Goal: Information Seeking & Learning: Learn about a topic

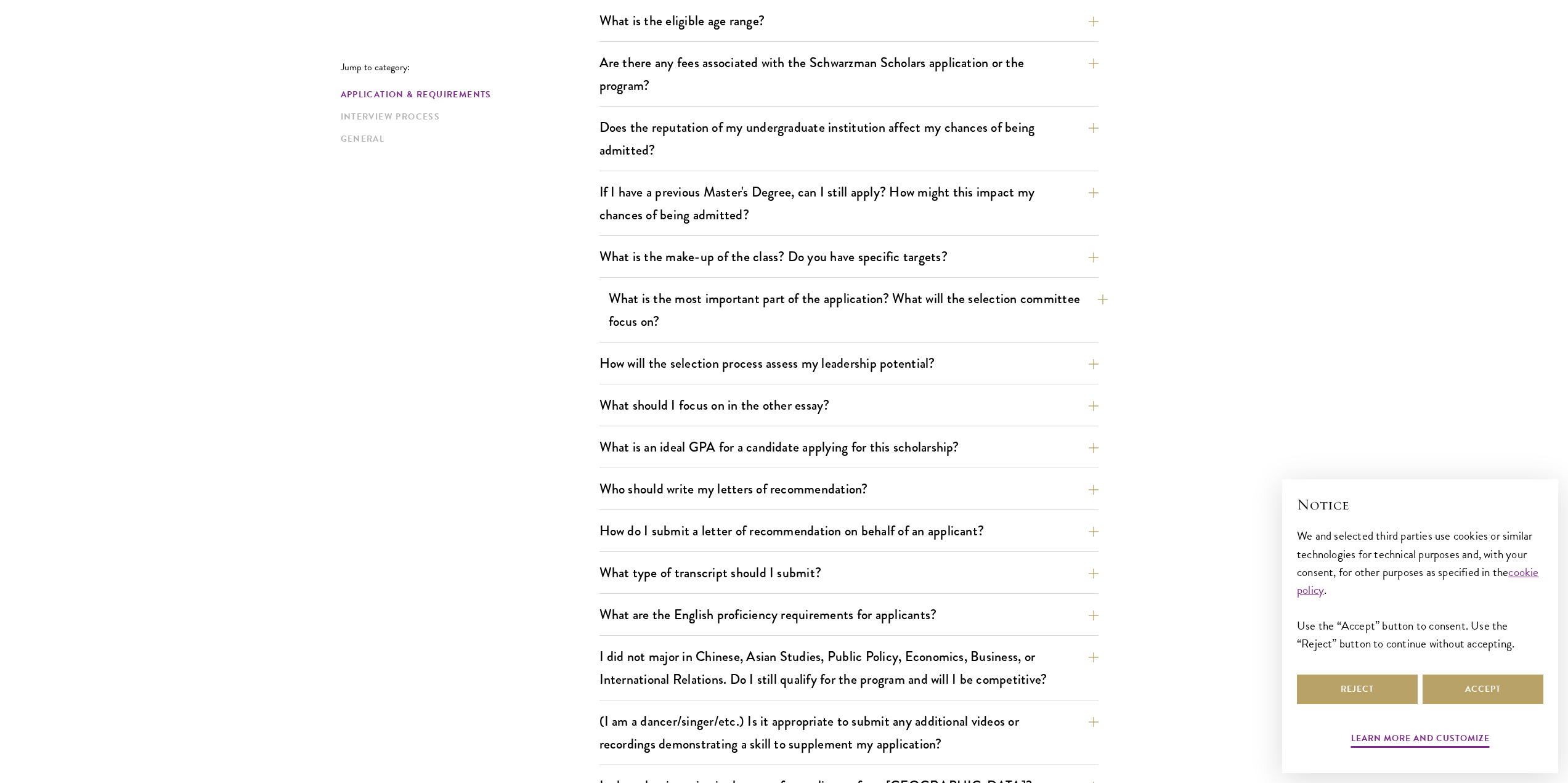
scroll to position [461, 0]
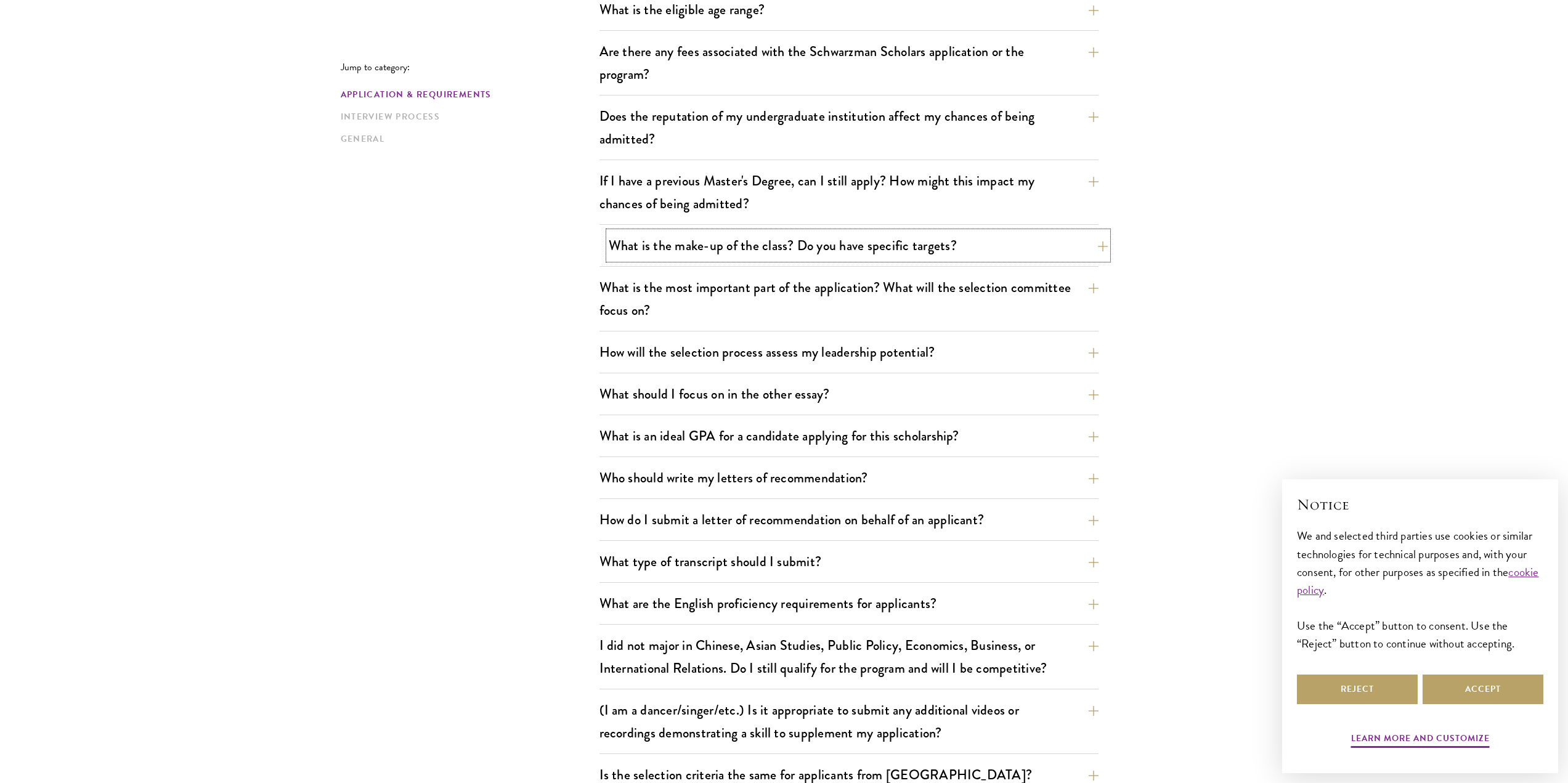
click at [969, 236] on button "What is the make-up of the class? Do you have specific targets?" at bounding box center [858, 245] width 499 height 27
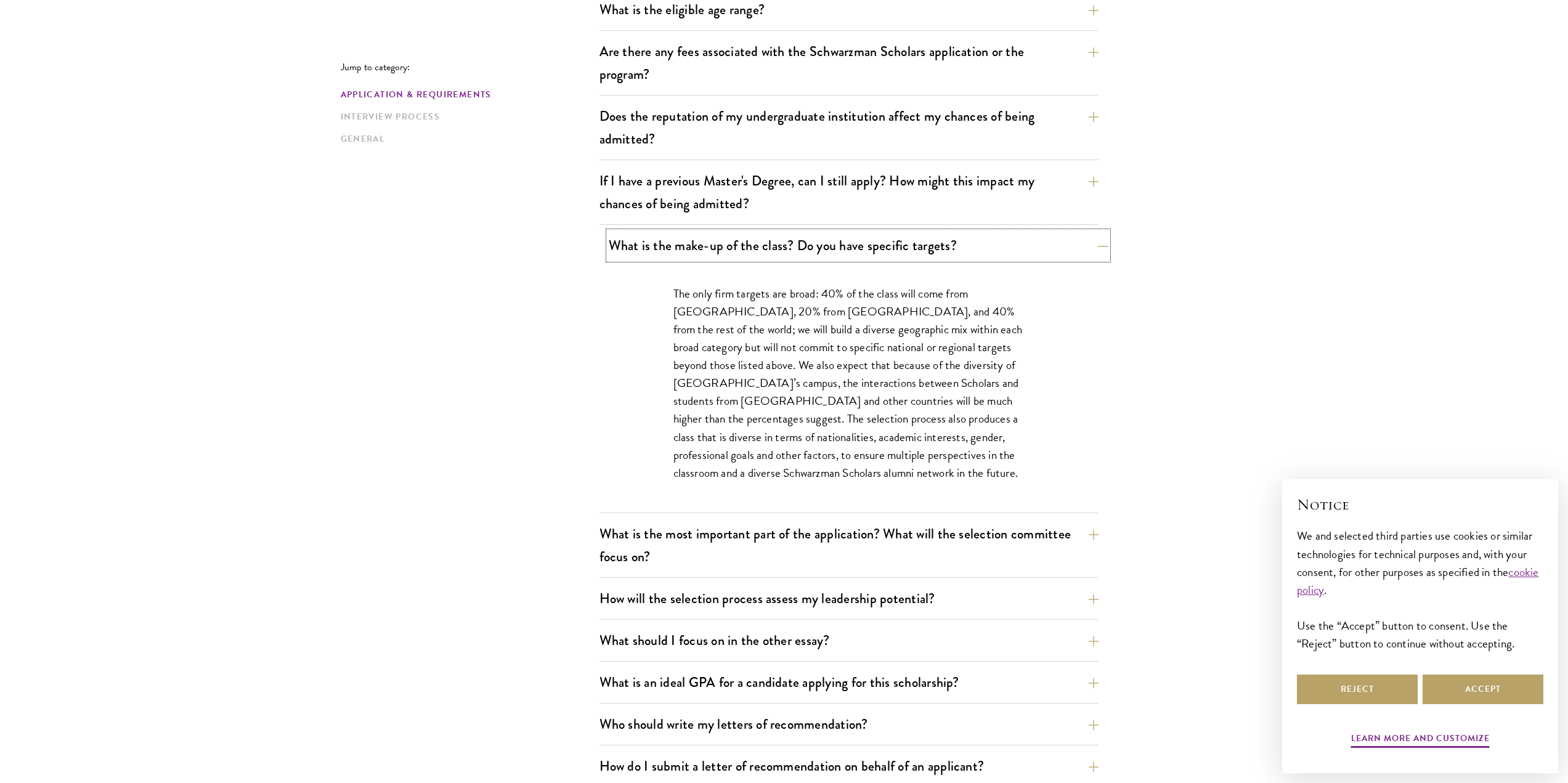
click at [969, 241] on button "What is the make-up of the class? Do you have specific targets?" at bounding box center [858, 245] width 499 height 27
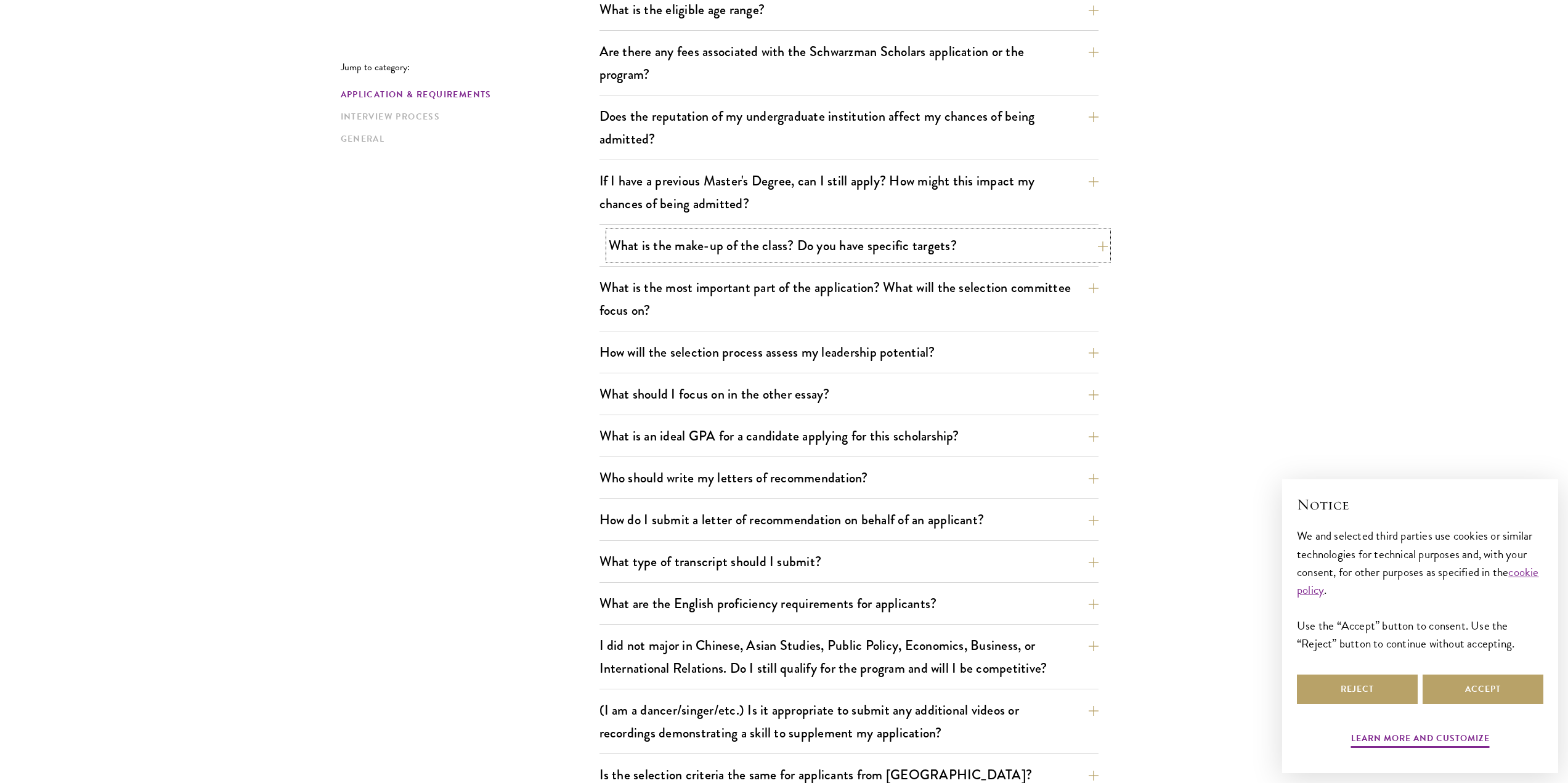
click at [969, 241] on button "What is the make-up of the class? Do you have specific targets?" at bounding box center [858, 245] width 499 height 27
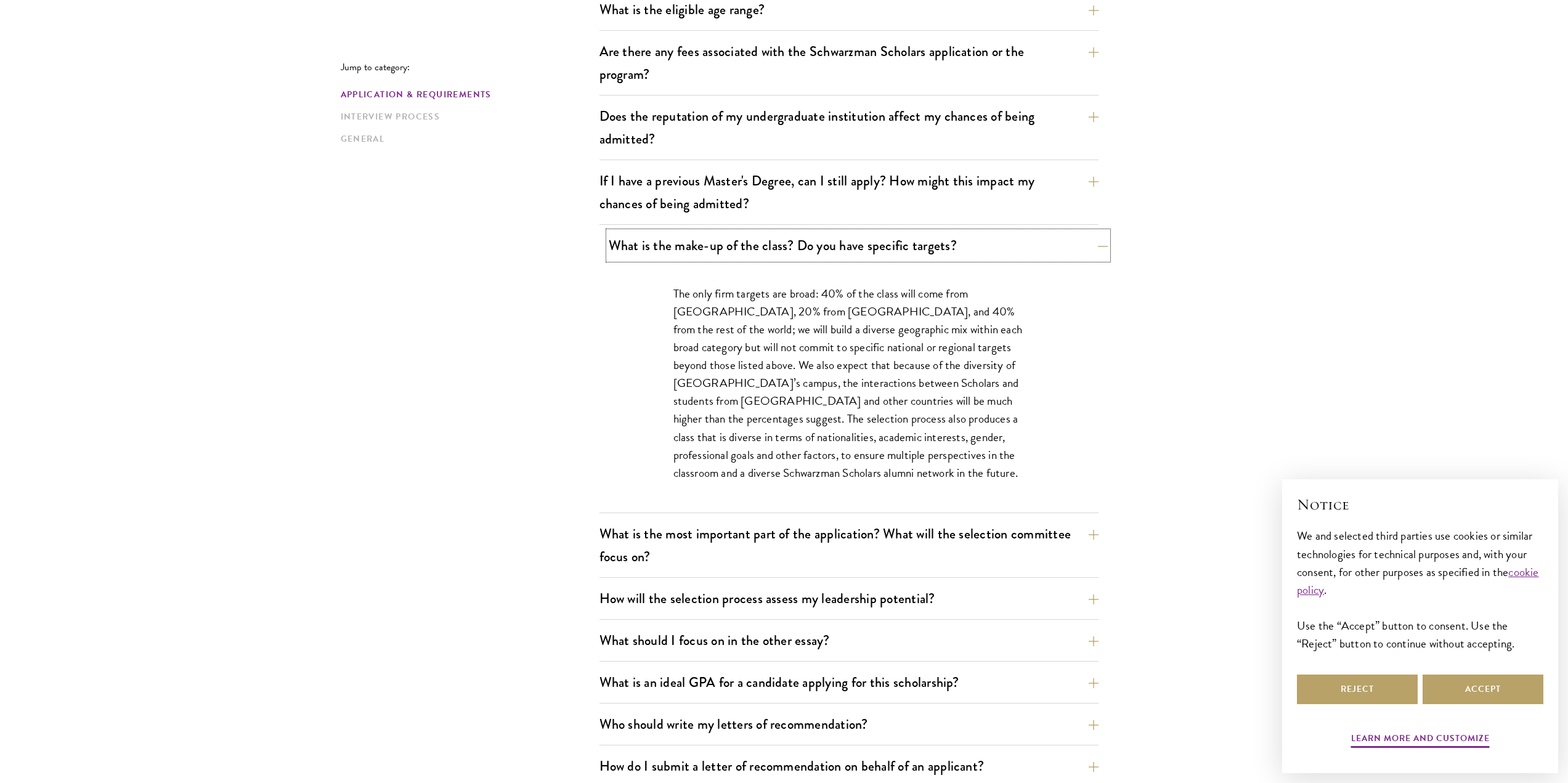
click at [969, 241] on button "What is the make-up of the class? Do you have specific targets?" at bounding box center [858, 245] width 499 height 27
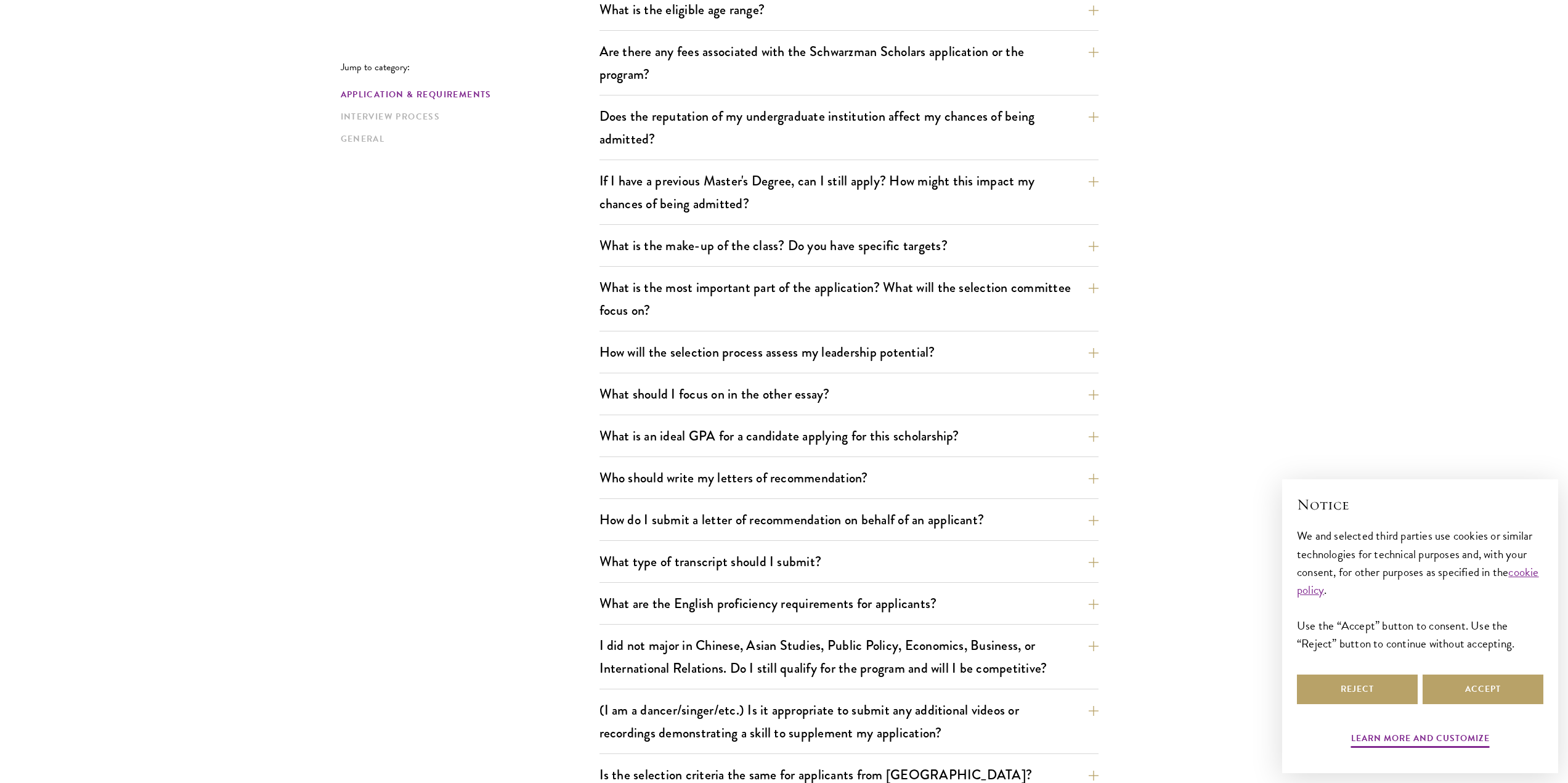
click at [879, 351] on button "How will the selection process assess my leadership potential?" at bounding box center [858, 352] width 499 height 27
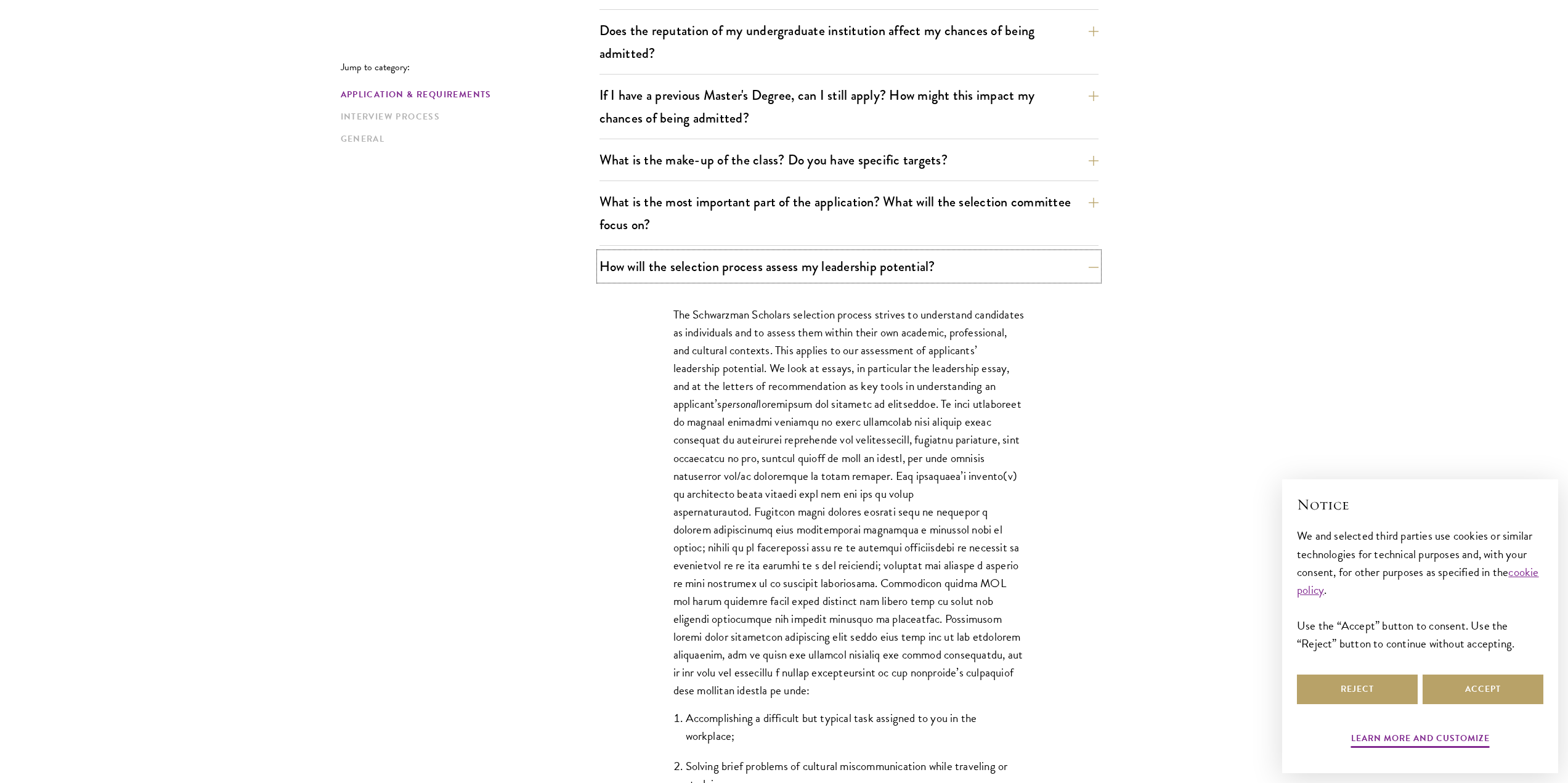
scroll to position [548, 0]
click at [951, 266] on button "How will the selection process assess my leadership potential?" at bounding box center [858, 264] width 499 height 27
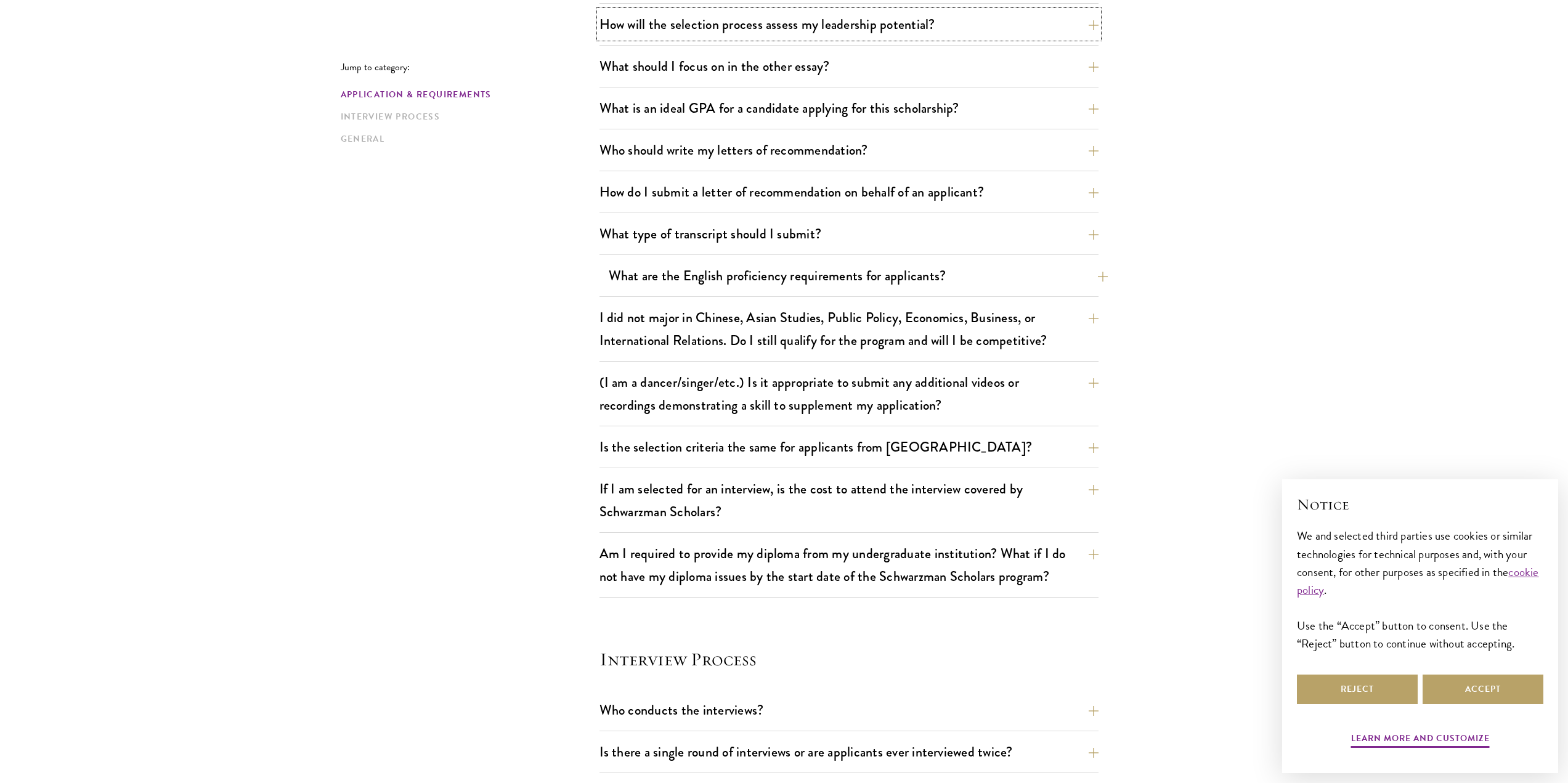
scroll to position [794, 0]
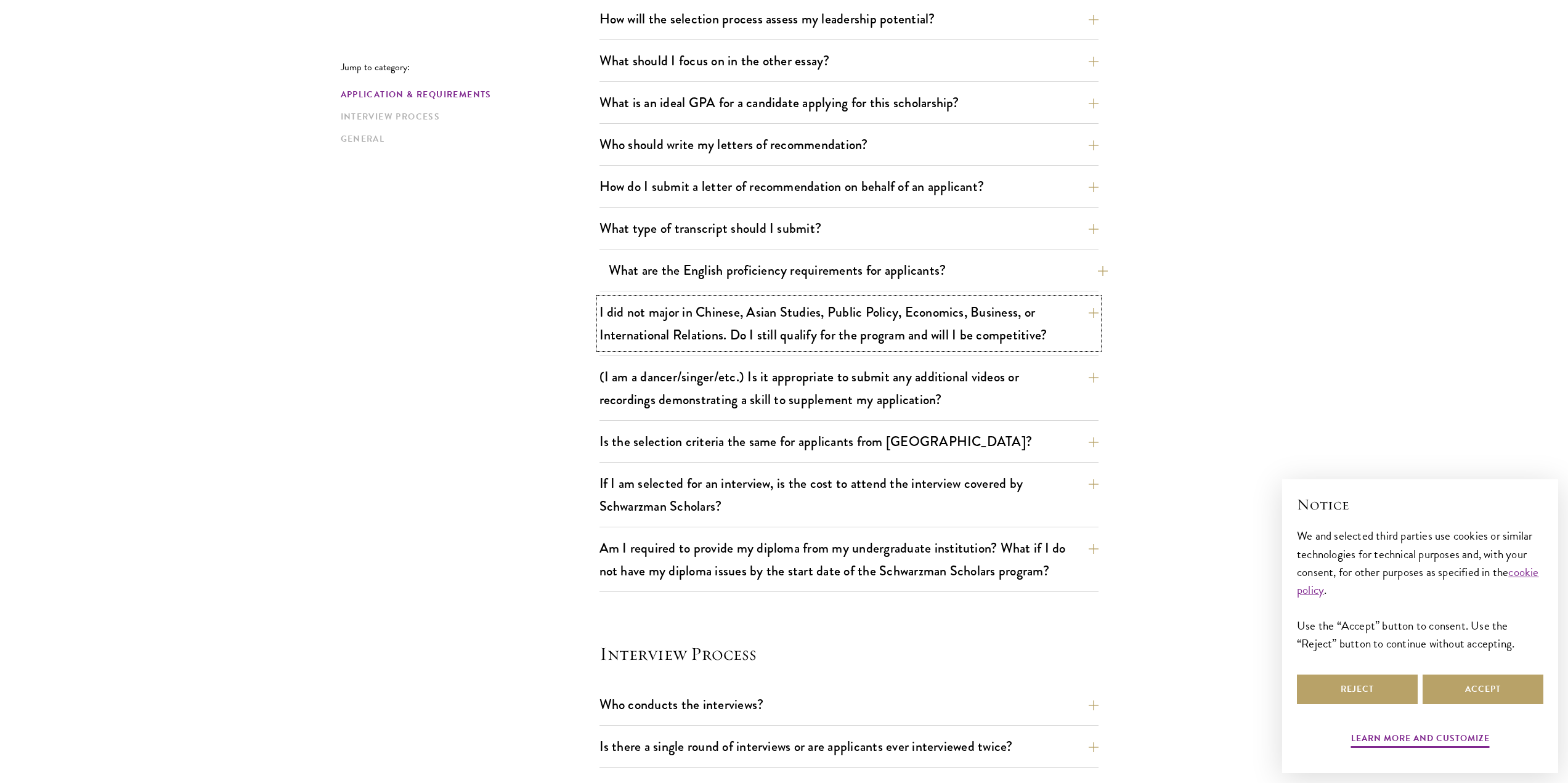
click at [905, 321] on button "I did not major in Chinese, Asian Studies, Public Policy, Economics, Business, …" at bounding box center [849, 323] width 499 height 51
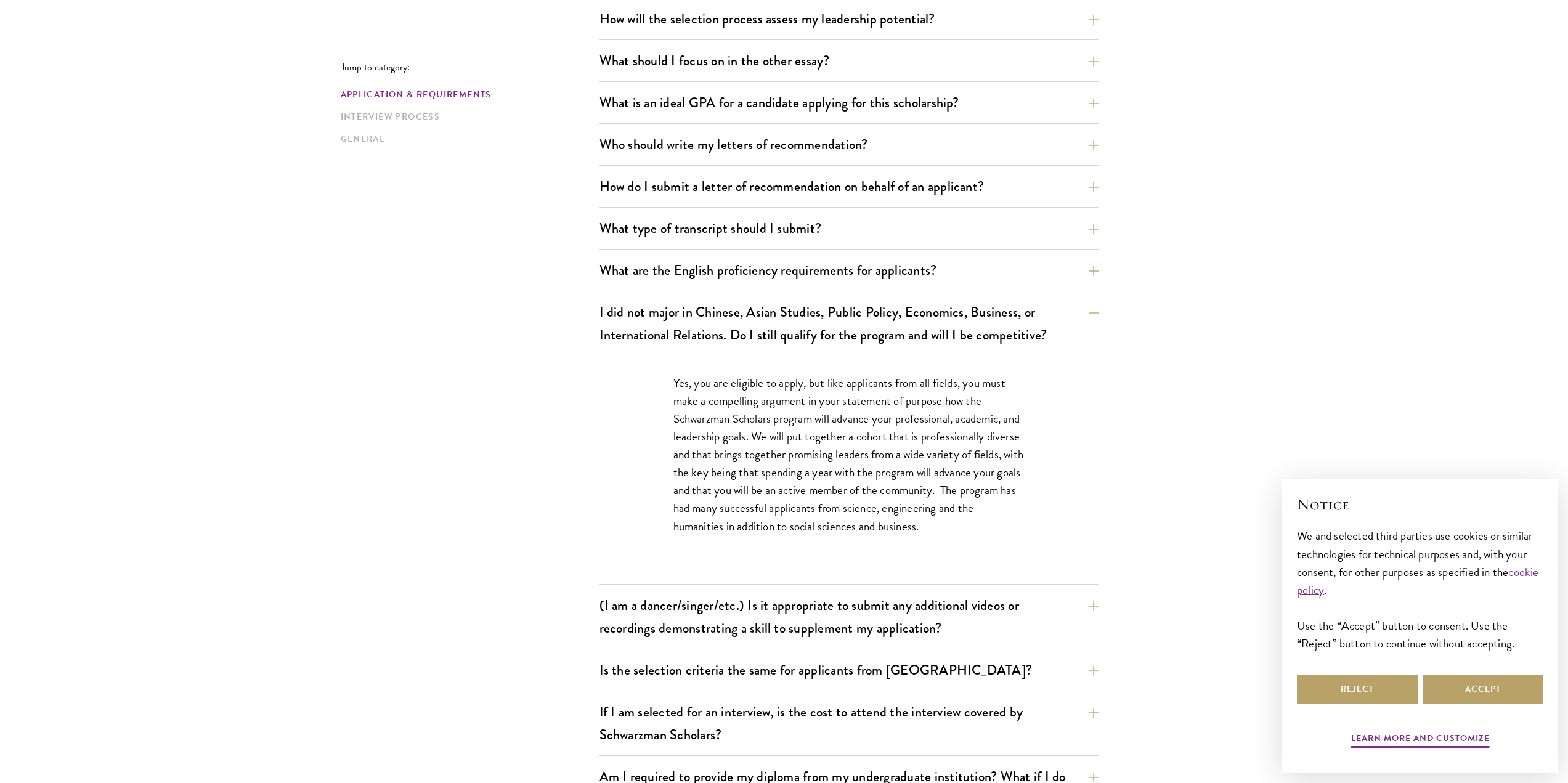
click at [1209, 329] on div "Jump to category: Application & Requirements Interview Process General Applicat…" at bounding box center [784, 649] width 887 height 2157
click at [1074, 323] on button "I did not major in Chinese, Asian Studies, Public Policy, Economics, Business, …" at bounding box center [858, 323] width 499 height 51
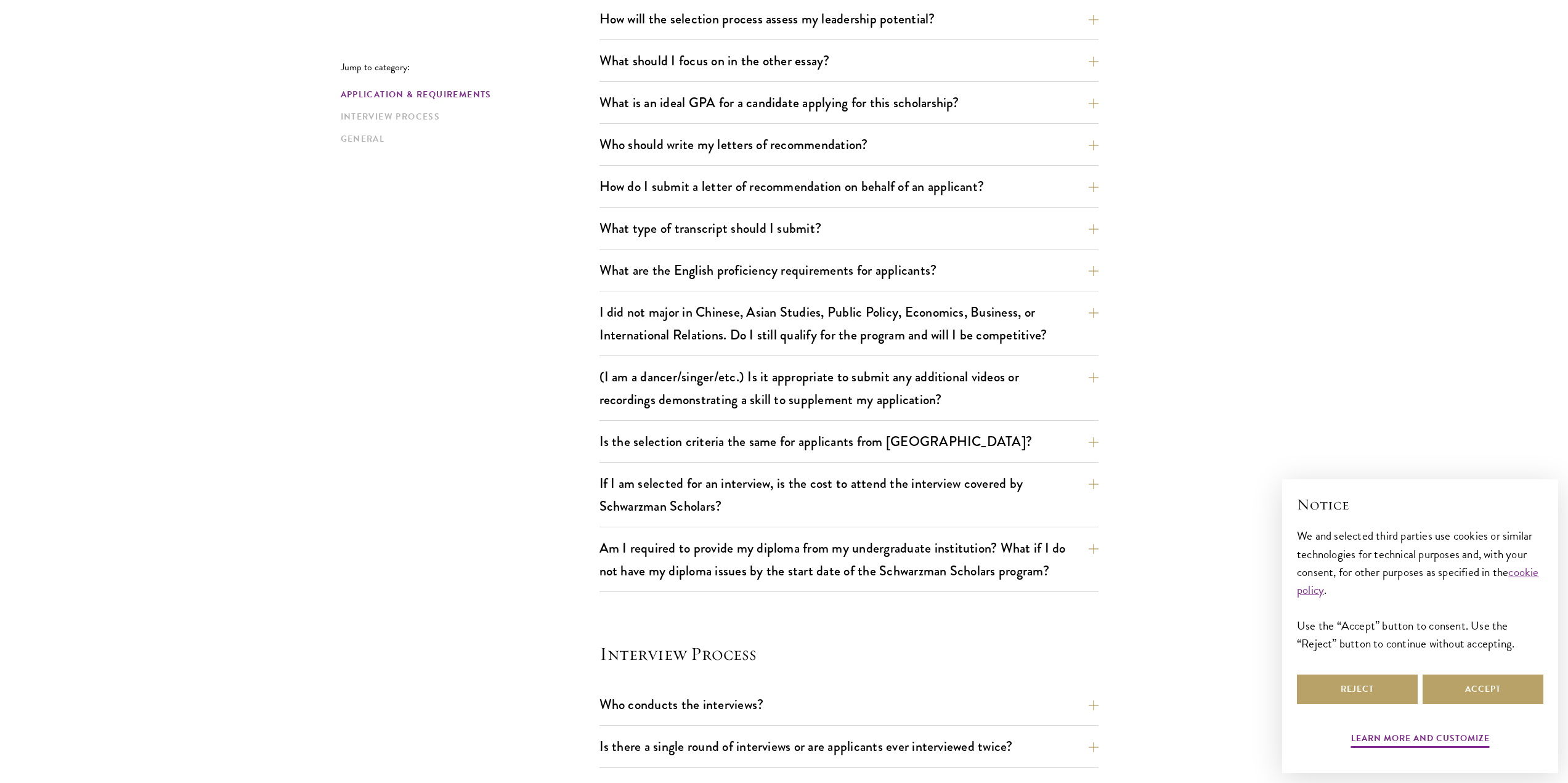
click at [1194, 324] on div "Jump to category: Application & Requirements Interview Process General Applicat…" at bounding box center [784, 535] width 887 height 1928
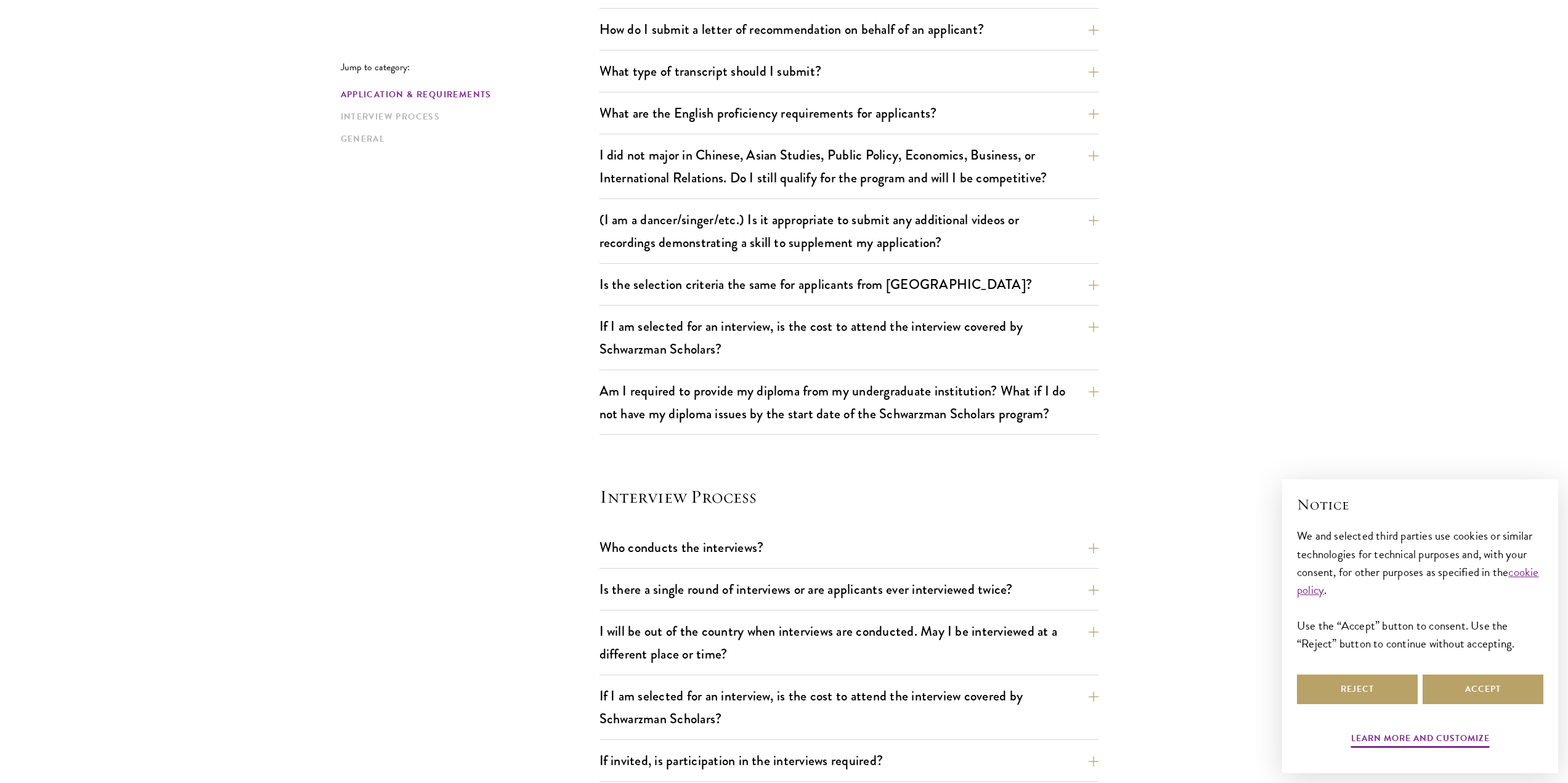
scroll to position [963, 0]
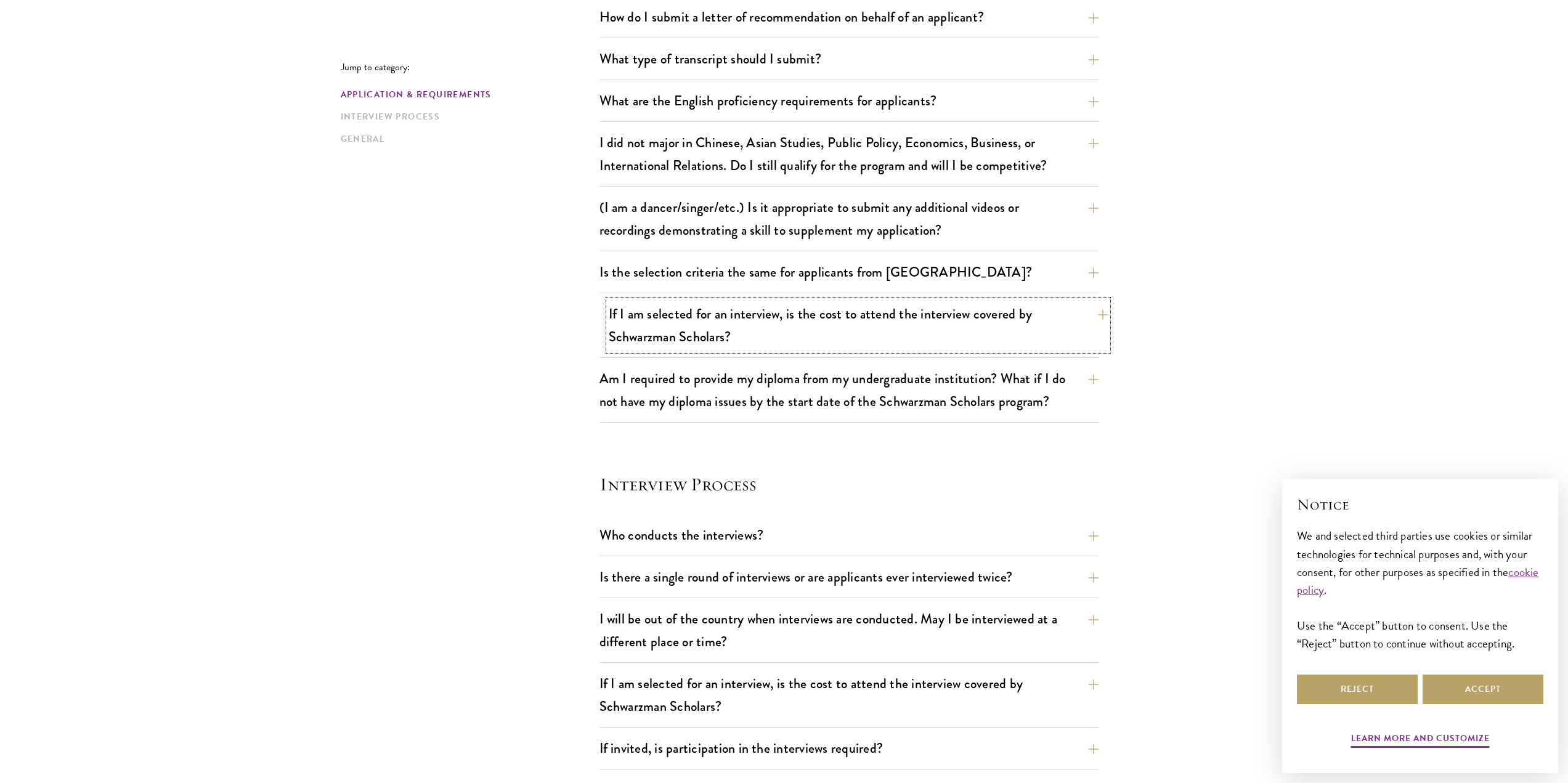
click at [1093, 323] on button "If I am selected for an interview, is the cost to attend the interview covered …" at bounding box center [858, 325] width 499 height 51
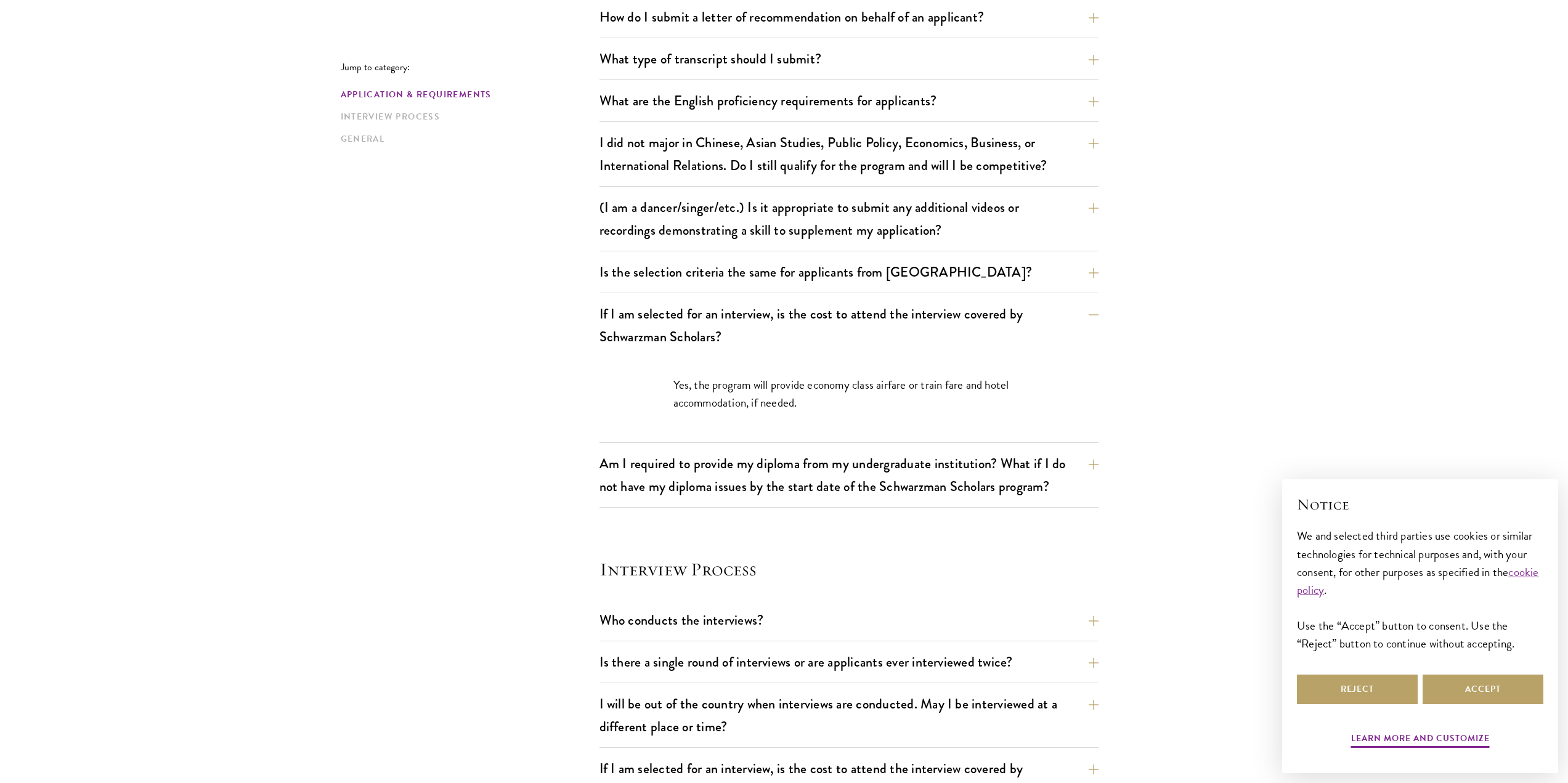
click at [1372, 324] on section "Jump to category: Application & Requirements Interview Process General Applicat…" at bounding box center [784, 384] width 1568 height 2062
click at [1093, 329] on button "If I am selected for an interview, is the cost to attend the interview covered …" at bounding box center [858, 325] width 499 height 51
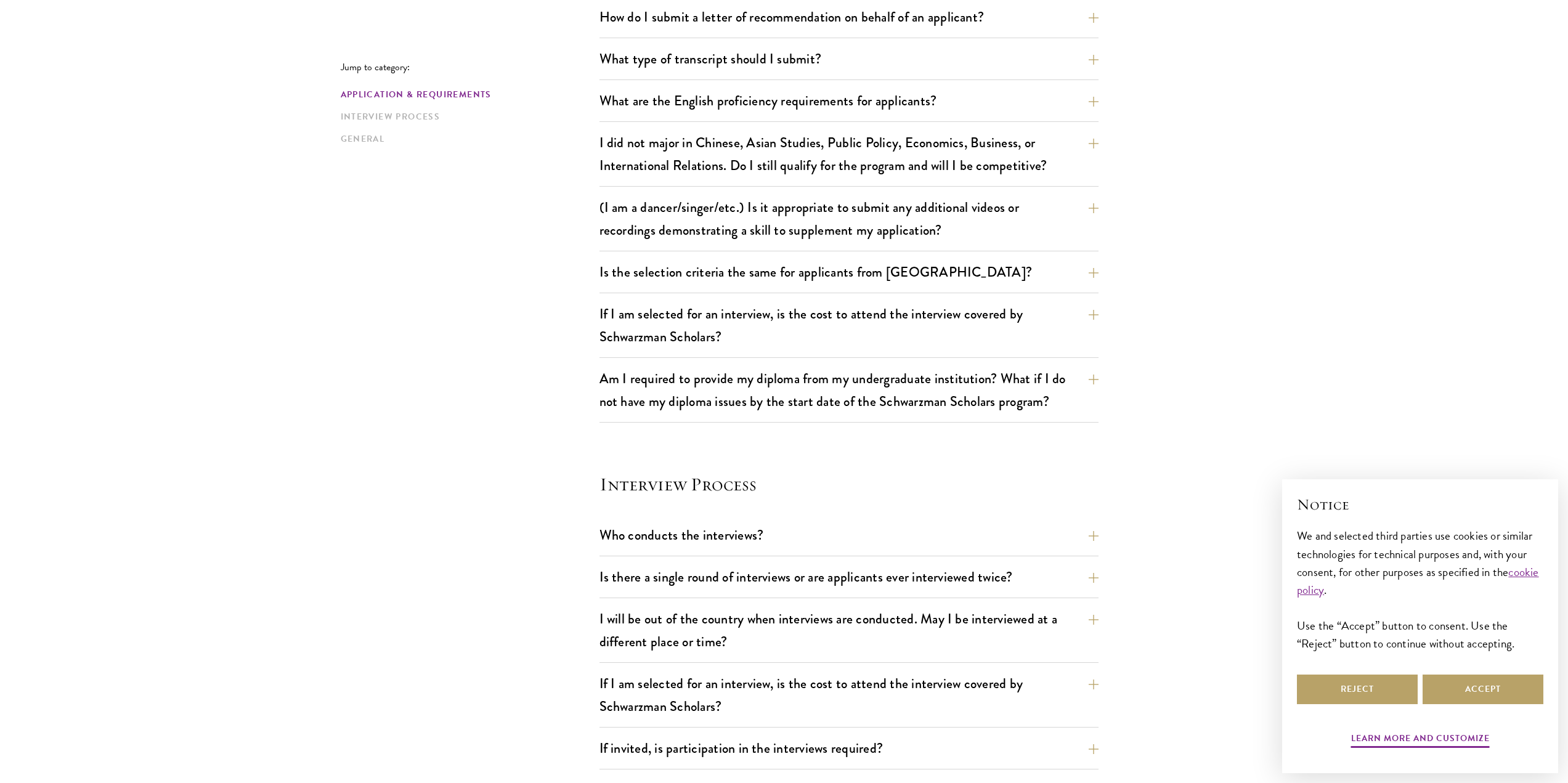
click at [1329, 328] on section "Jump to category: Application & Requirements Interview Process General Applicat…" at bounding box center [784, 342] width 1568 height 1977
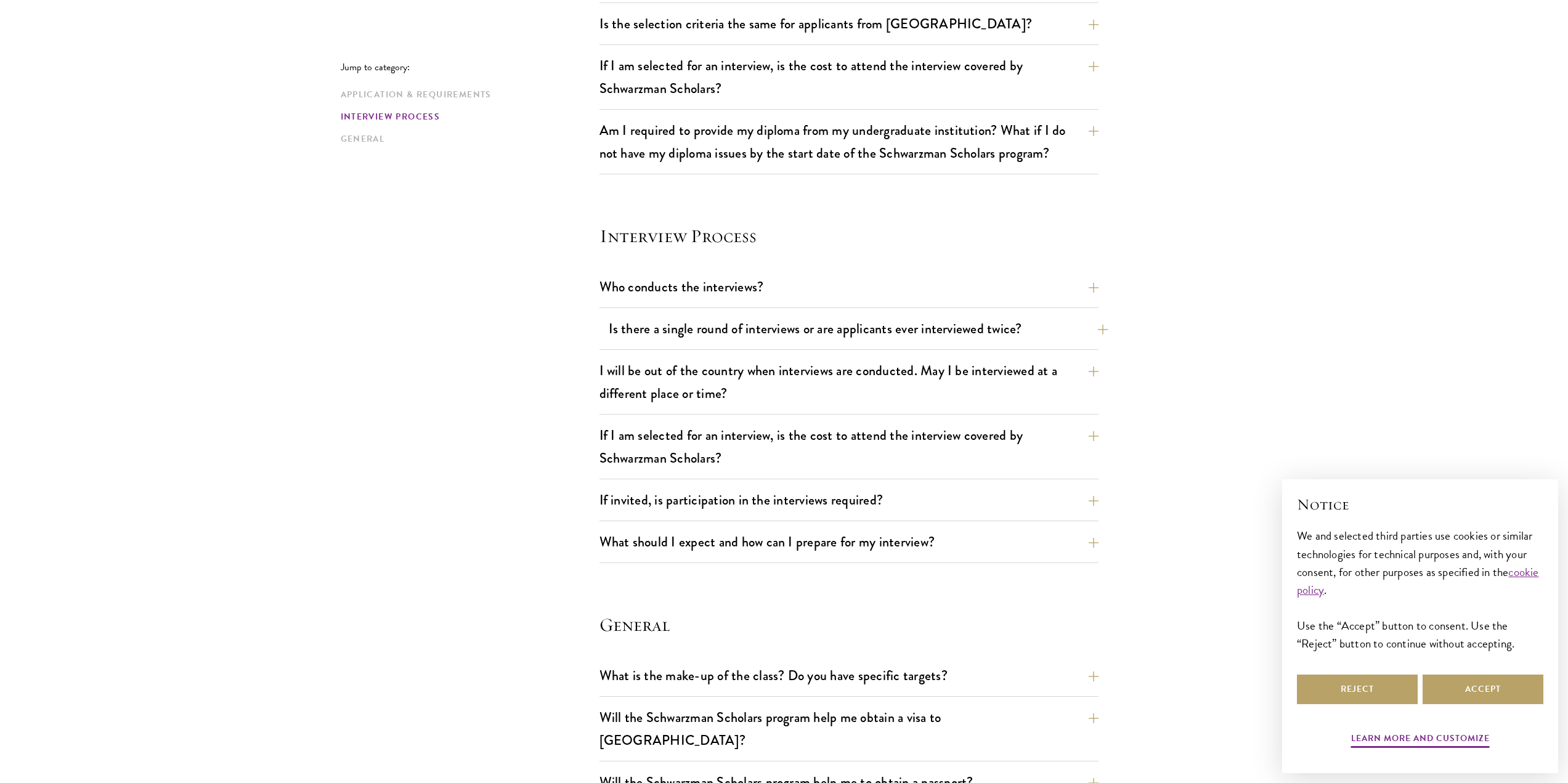
scroll to position [1212, 0]
click at [1041, 267] on section "Interview Process Who conducts the interviews? Interview panelists are distingu…" at bounding box center [849, 393] width 499 height 340
click at [1039, 276] on button "Who conducts the interviews?" at bounding box center [858, 286] width 499 height 27
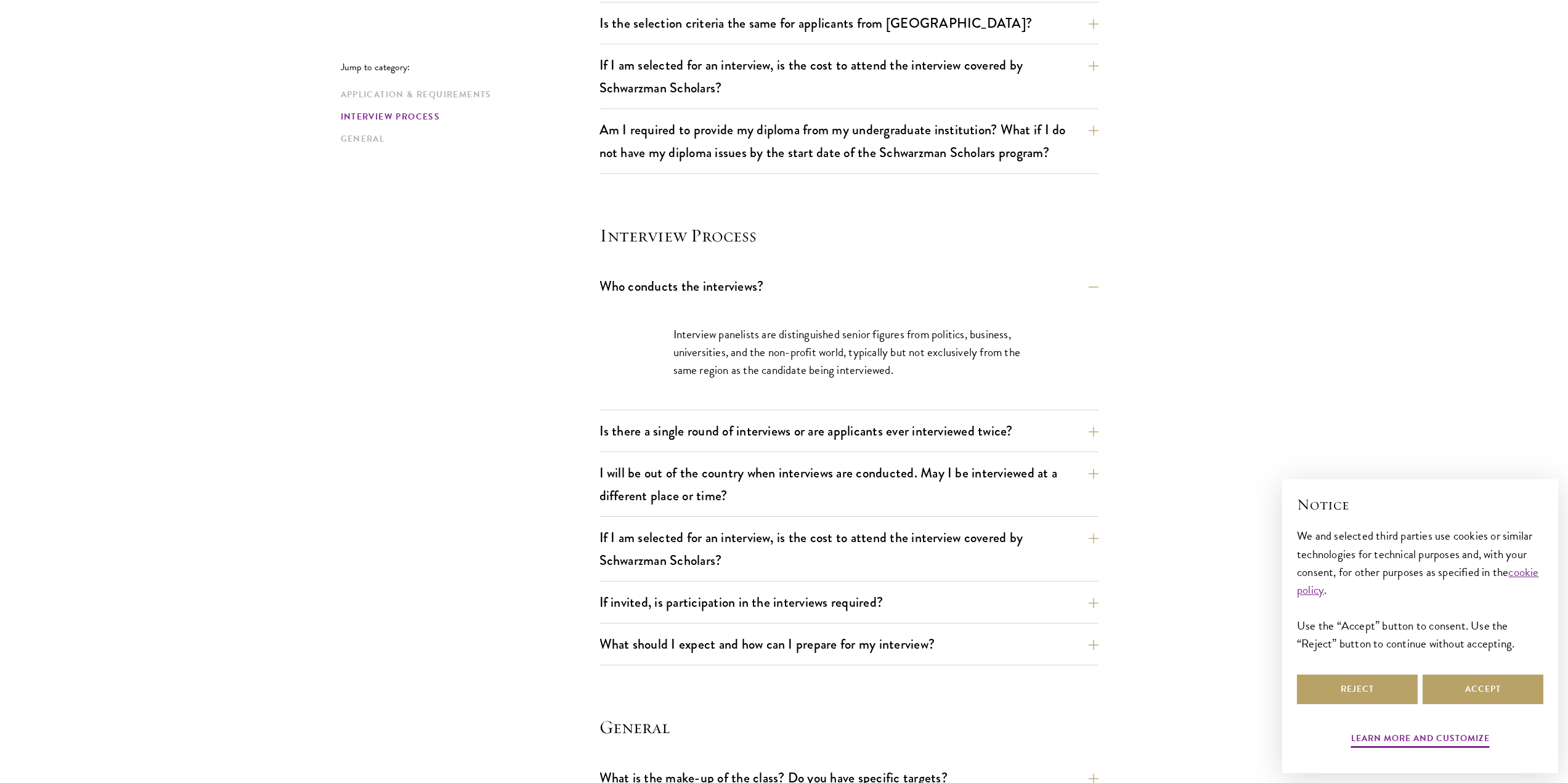
click at [1298, 278] on section "Jump to category: Application & Requirements Interview Process General Applicat…" at bounding box center [784, 143] width 1568 height 2080
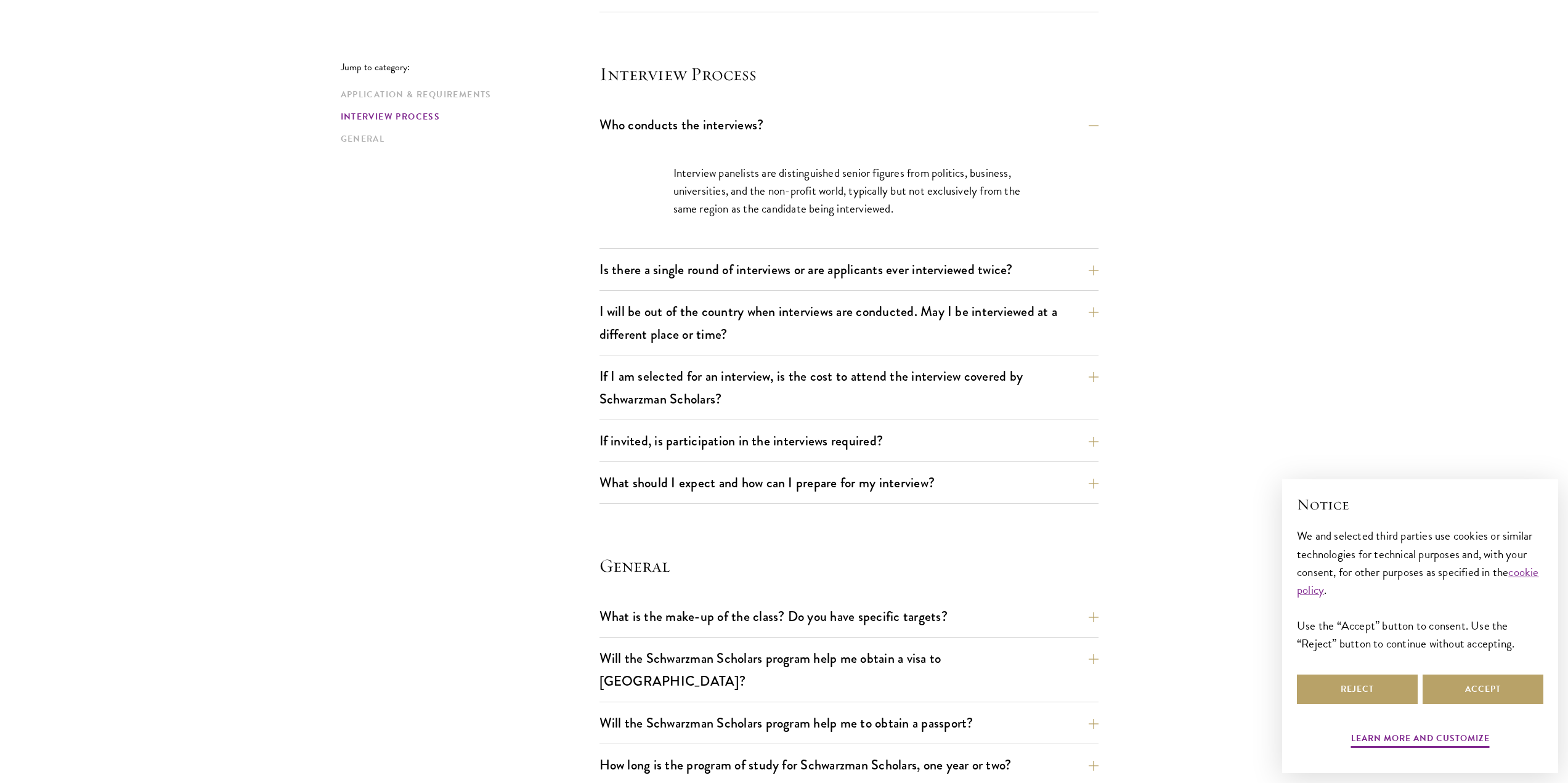
scroll to position [1389, 0]
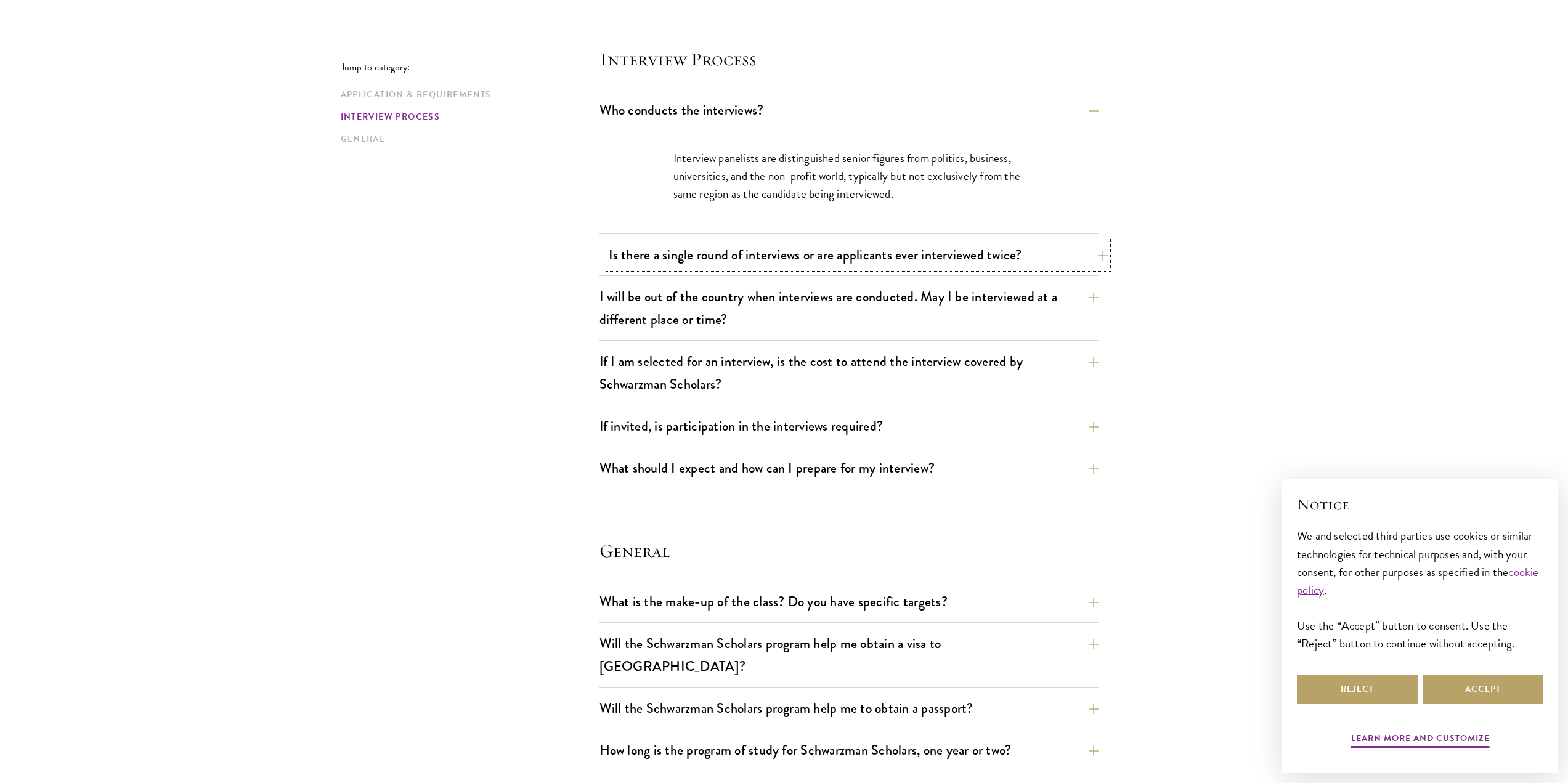
click at [1010, 251] on button "Is there a single round of interviews or are applicants ever interviewed twice?" at bounding box center [858, 254] width 499 height 27
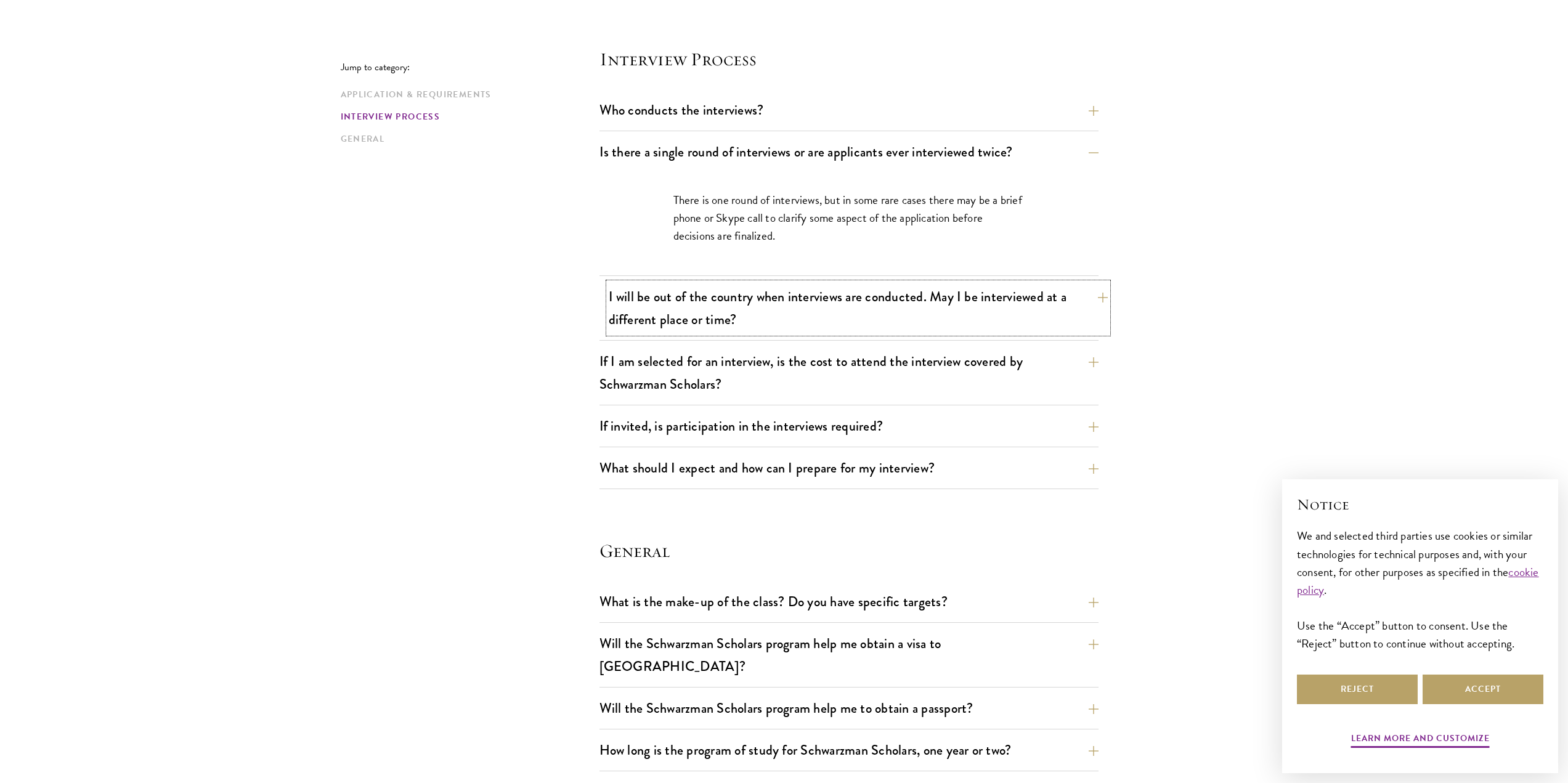
click at [1000, 296] on button "I will be out of the country when interviews are conducted. May I be interviewe…" at bounding box center [858, 308] width 499 height 51
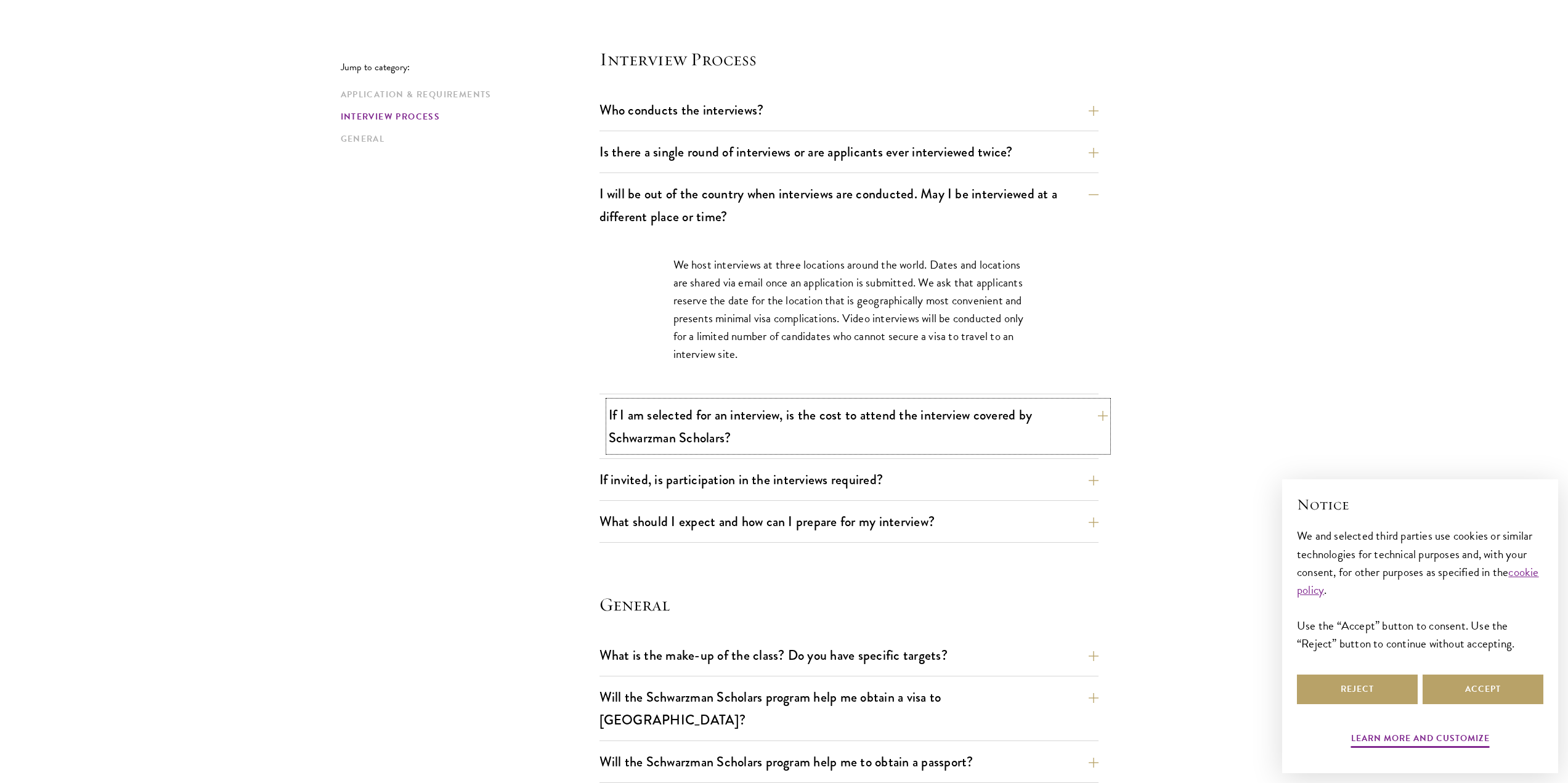
click at [1017, 406] on button "If I am selected for an interview, is the cost to attend the interview covered …" at bounding box center [858, 426] width 499 height 51
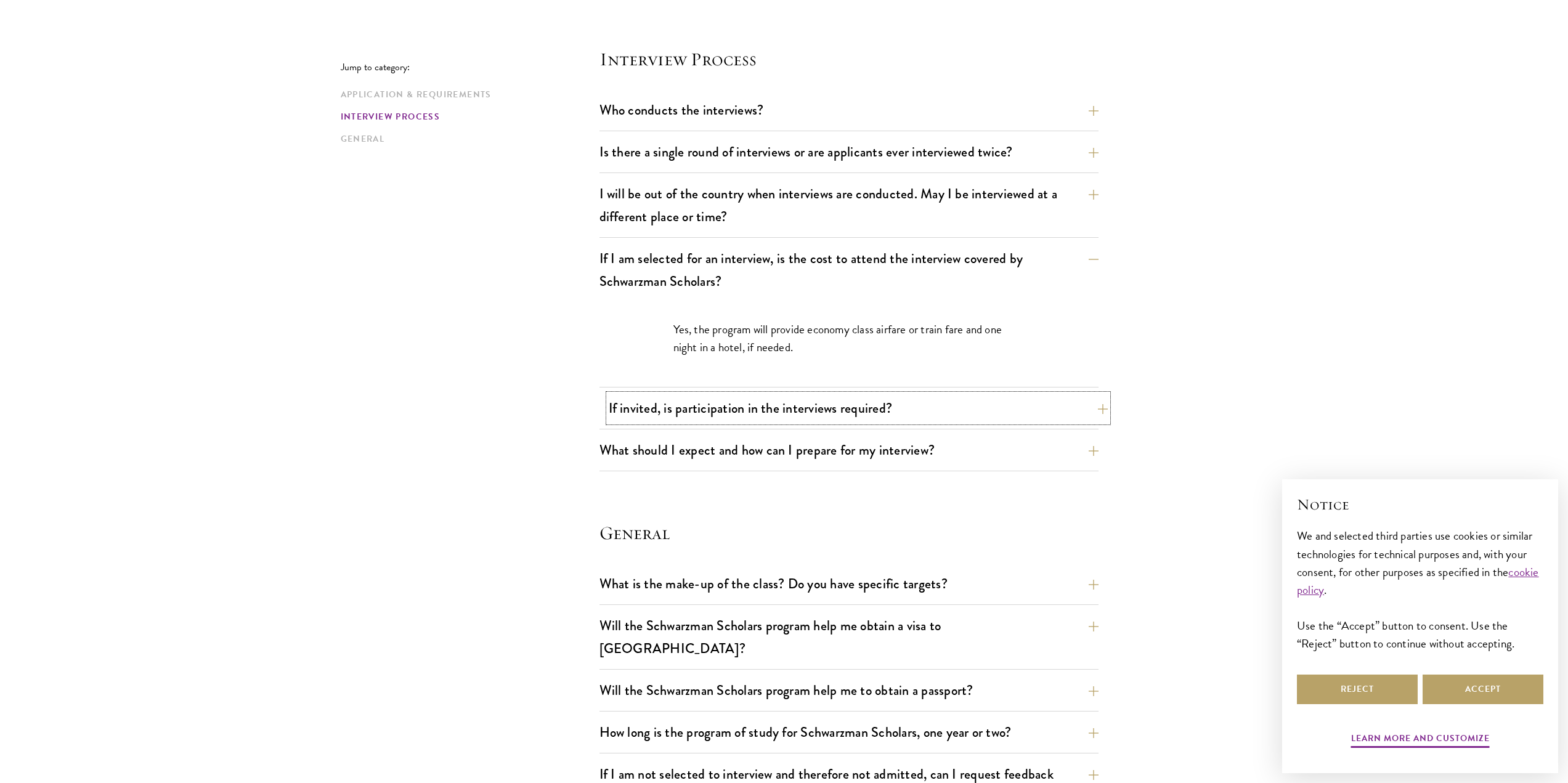
click at [1017, 406] on button "If invited, is participation in the interviews required?" at bounding box center [858, 407] width 499 height 27
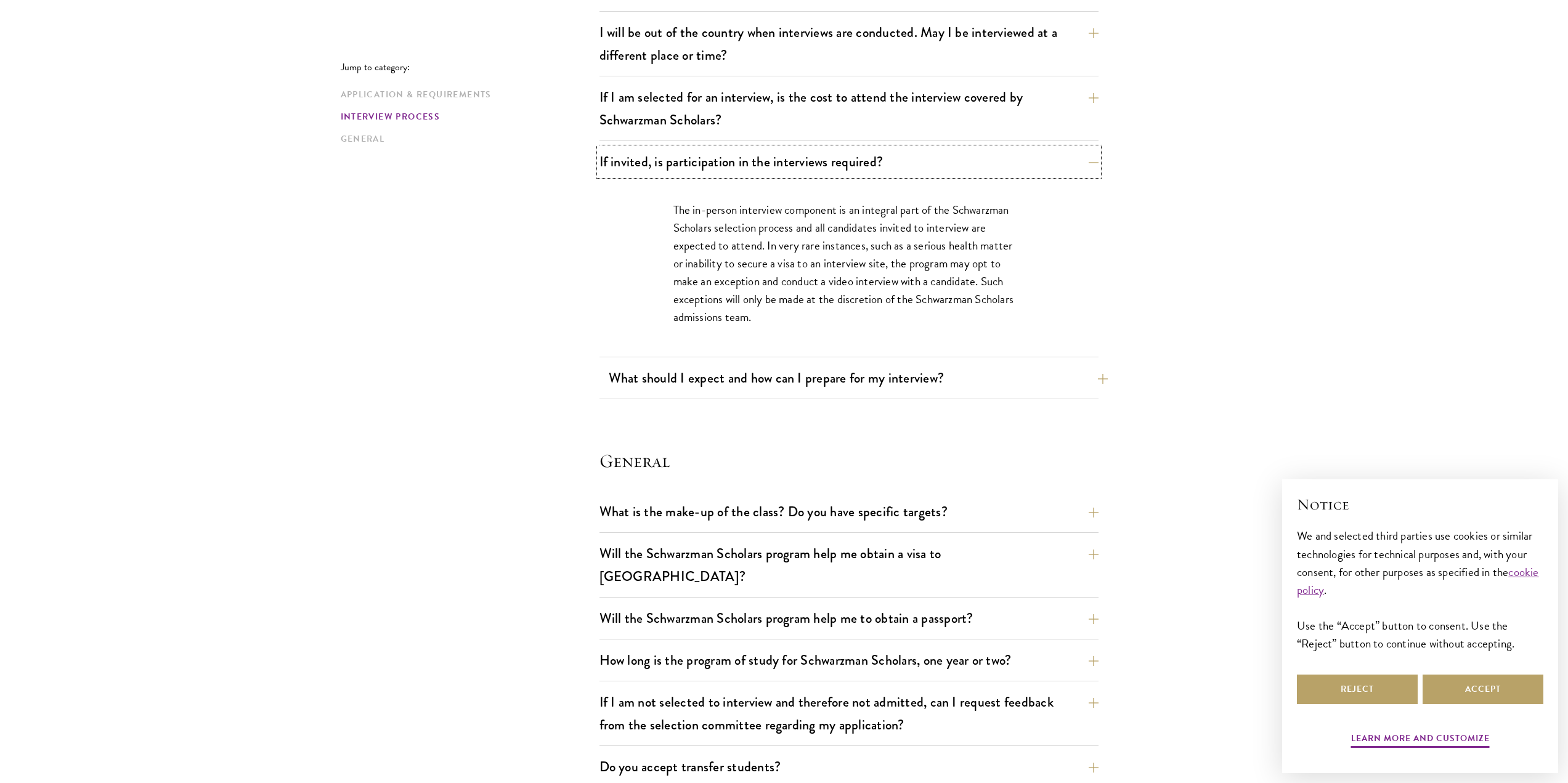
scroll to position [1551, 0]
click at [1014, 382] on button "What should I expect and how can I prepare for my interview?" at bounding box center [858, 377] width 499 height 27
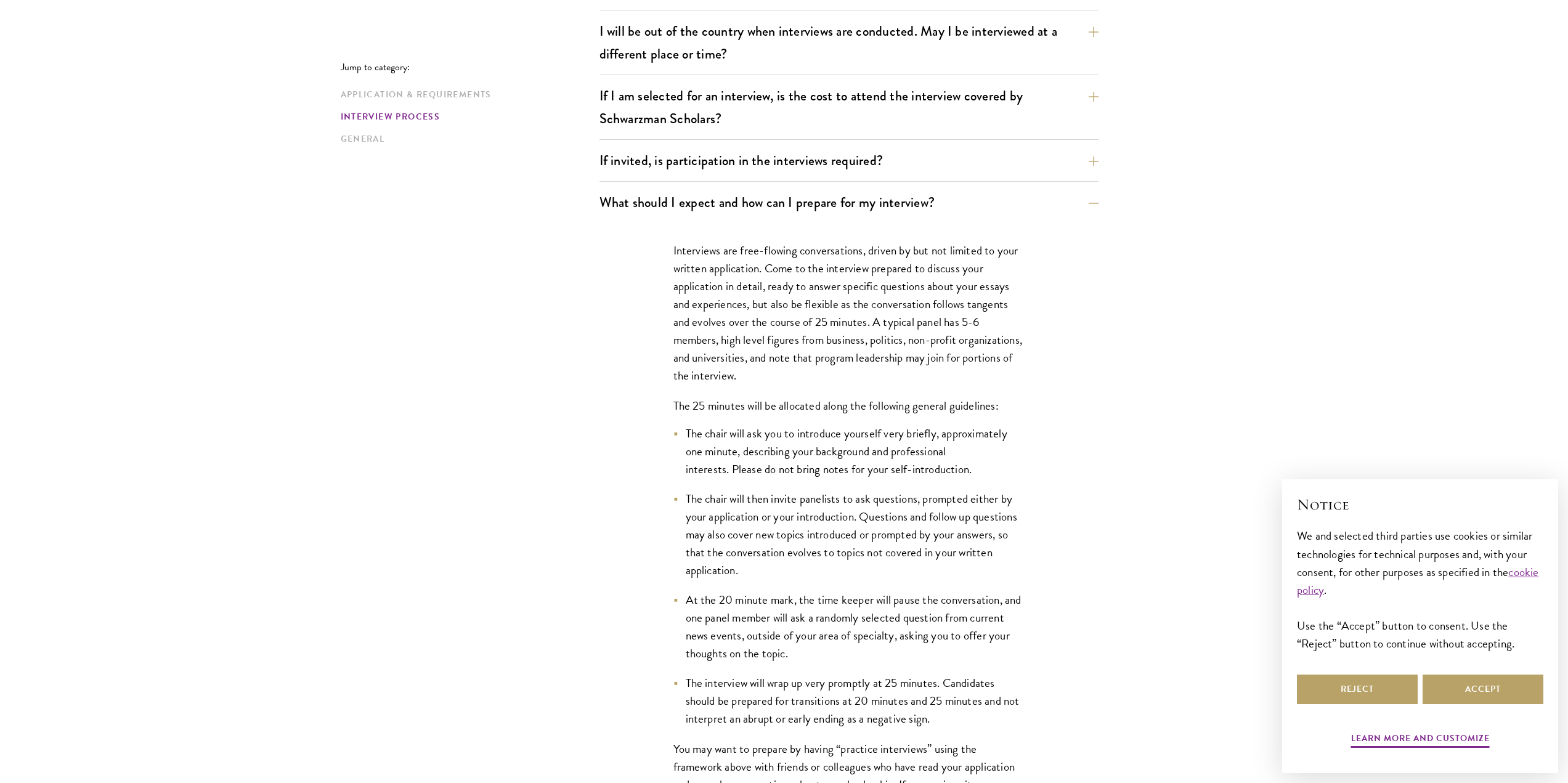
click at [1282, 354] on section "Jump to category: Application & Requirements Interview Process General Applicat…" at bounding box center [784, 152] width 1568 height 2775
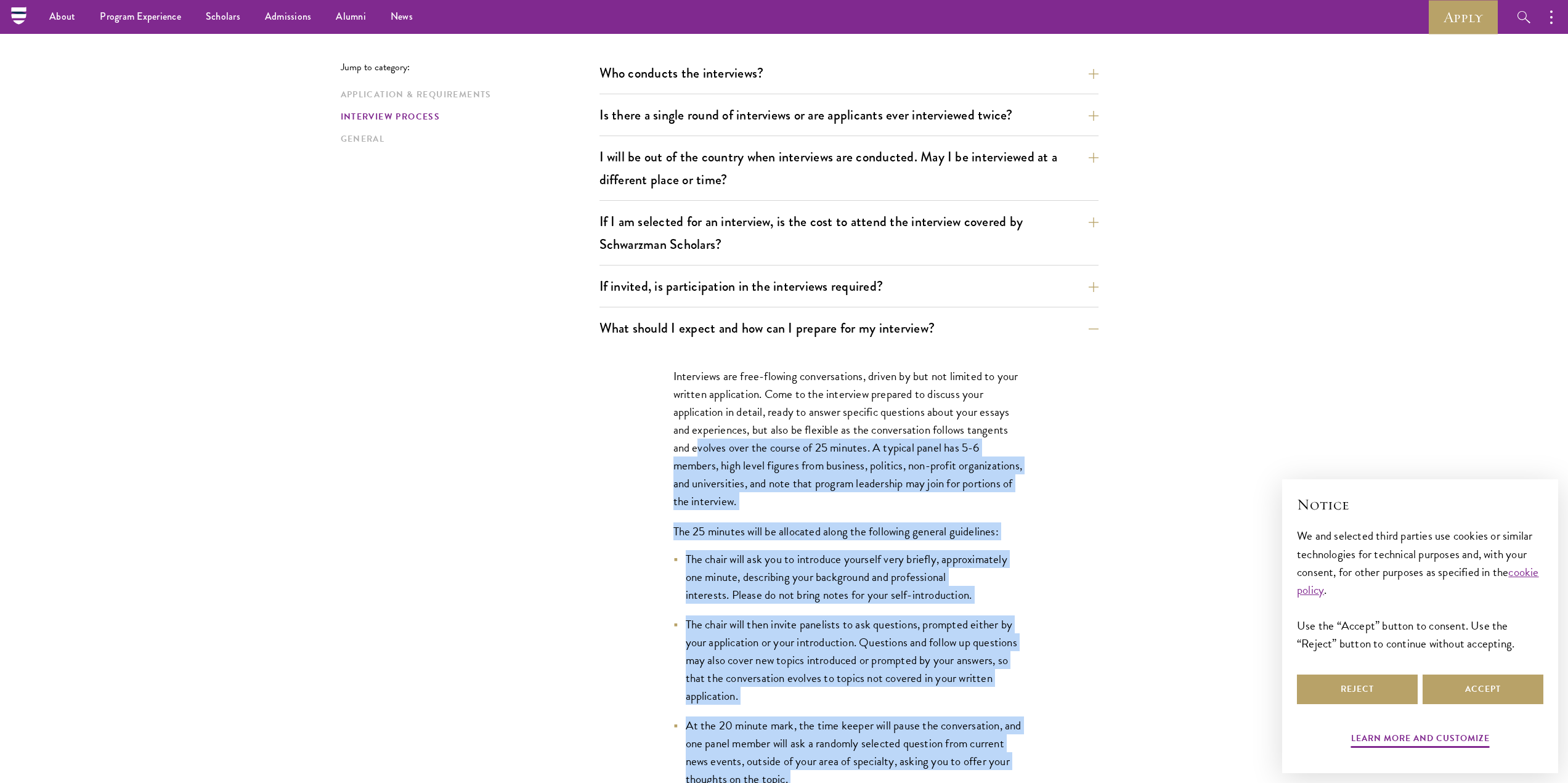
scroll to position [1391, 0]
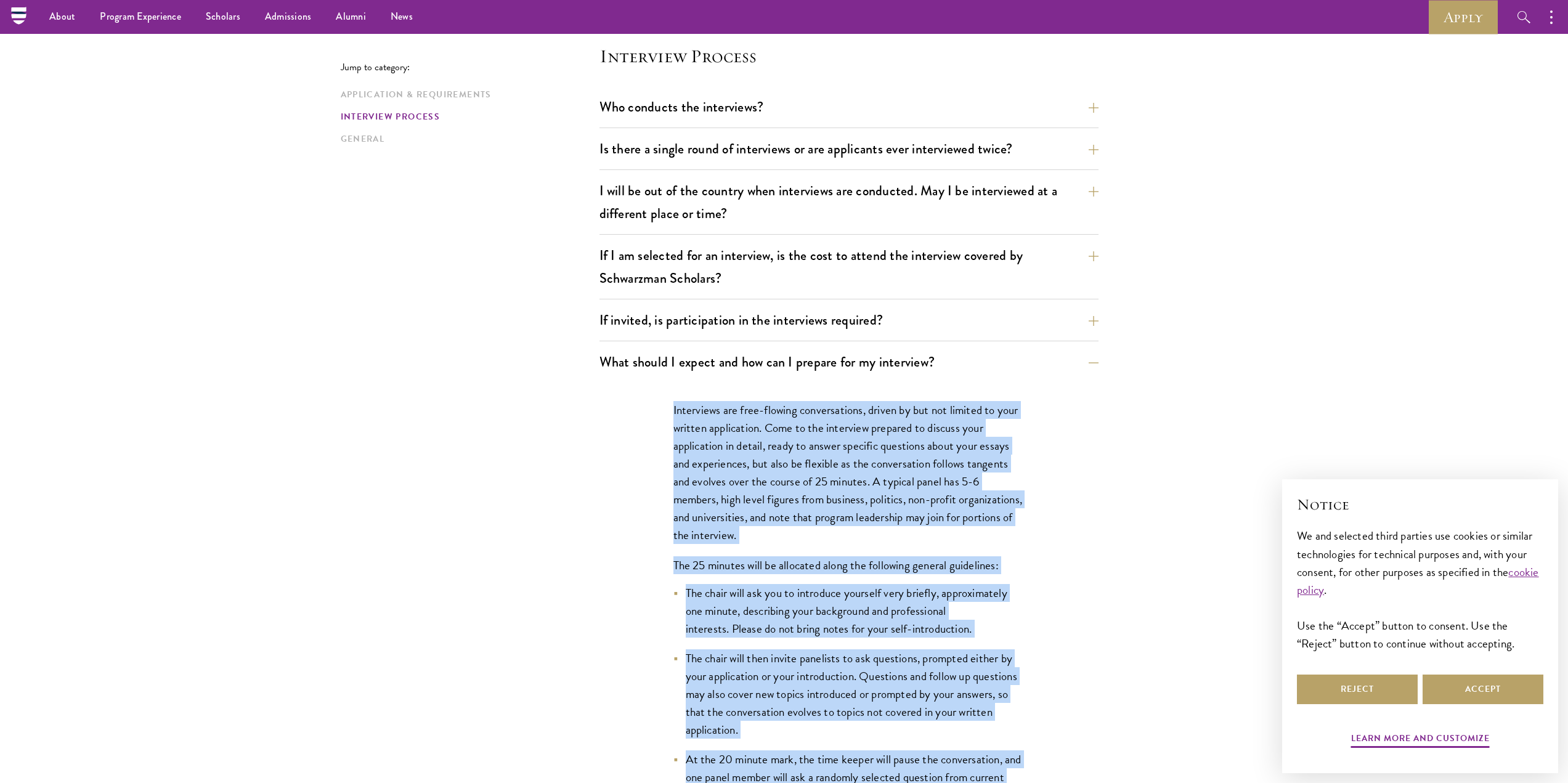
drag, startPoint x: 829, startPoint y: 712, endPoint x: 669, endPoint y: 413, distance: 339.1
click at [669, 413] on div "Interviews are free-flowing conversations, driven by but not limited to your wr…" at bounding box center [849, 763] width 425 height 762
copy div "Interviews are free-flowing conversations, driven by but not limited to your wr…"
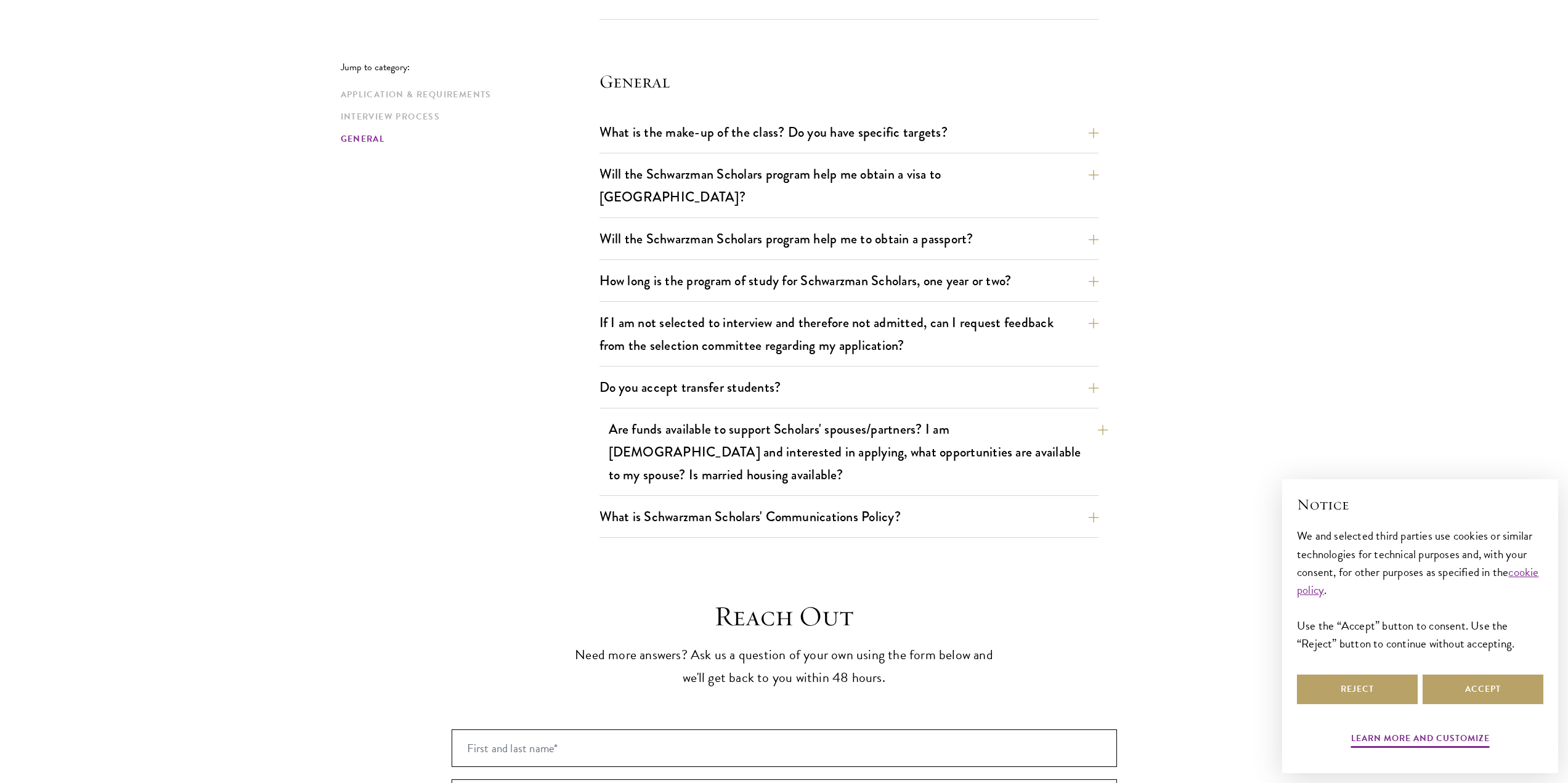
scroll to position [2676, 0]
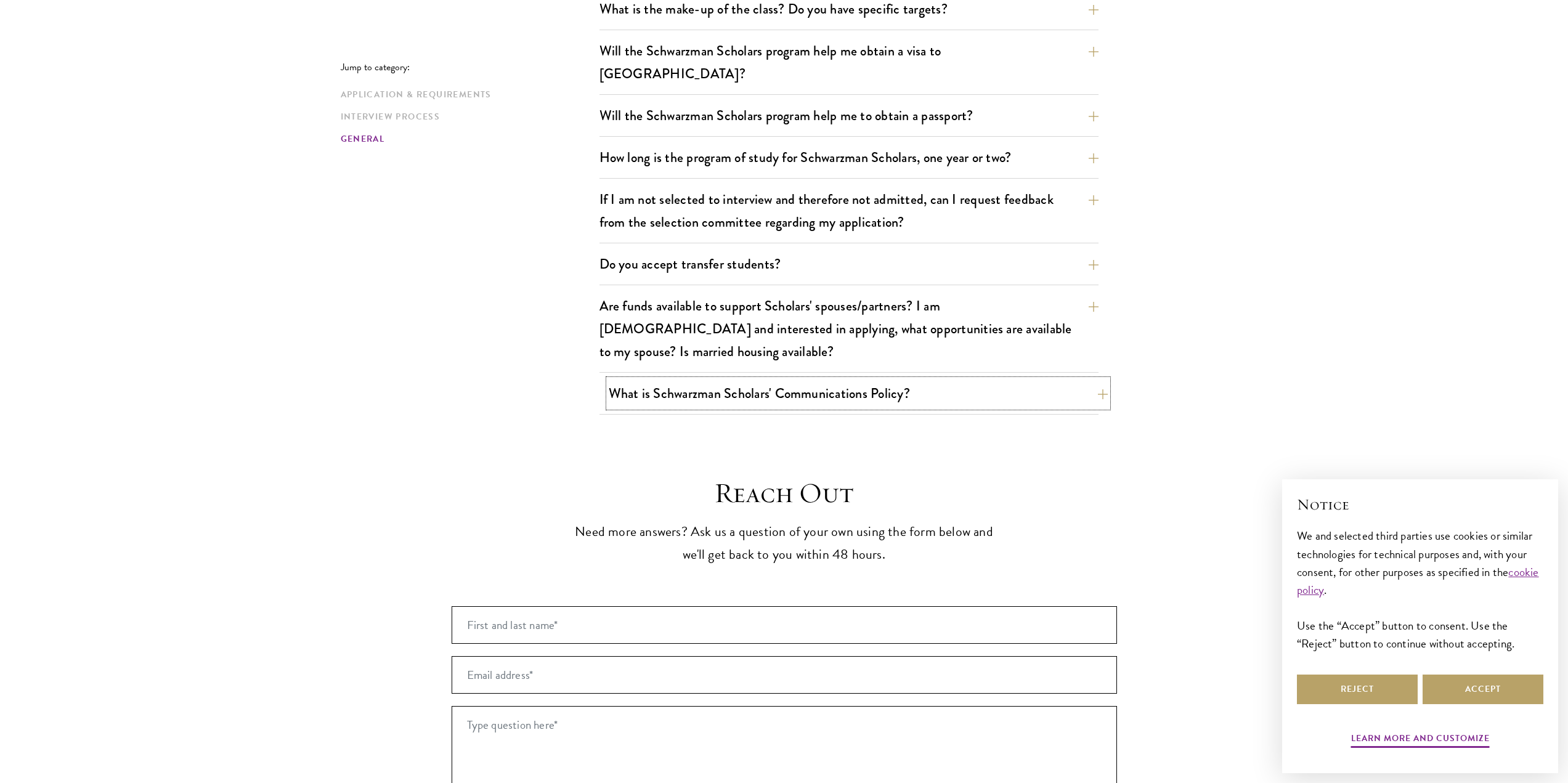
click at [1004, 380] on button "What is Schwarzman Scholars' Communications Policy?" at bounding box center [858, 393] width 499 height 27
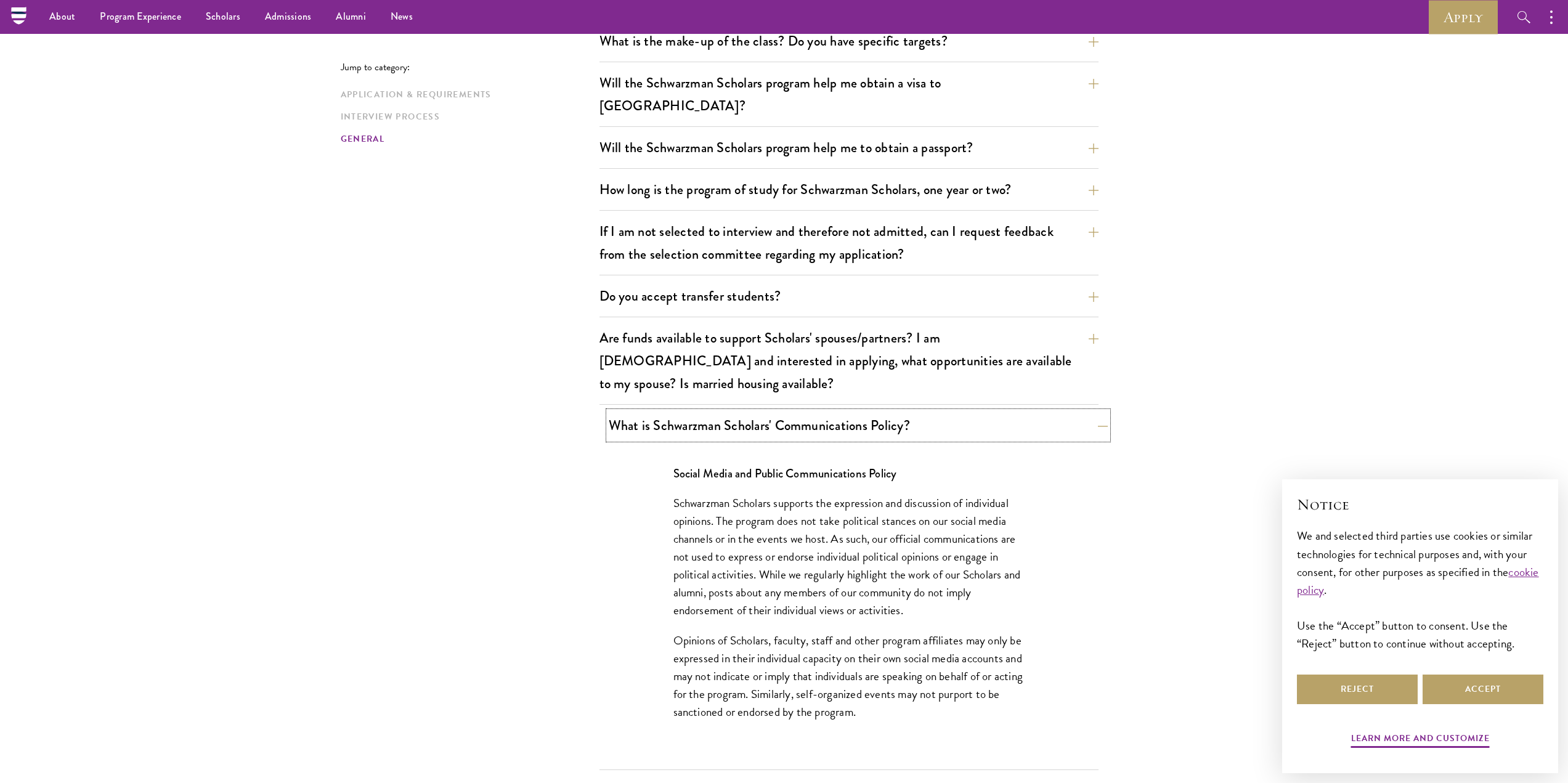
scroll to position [1817, 0]
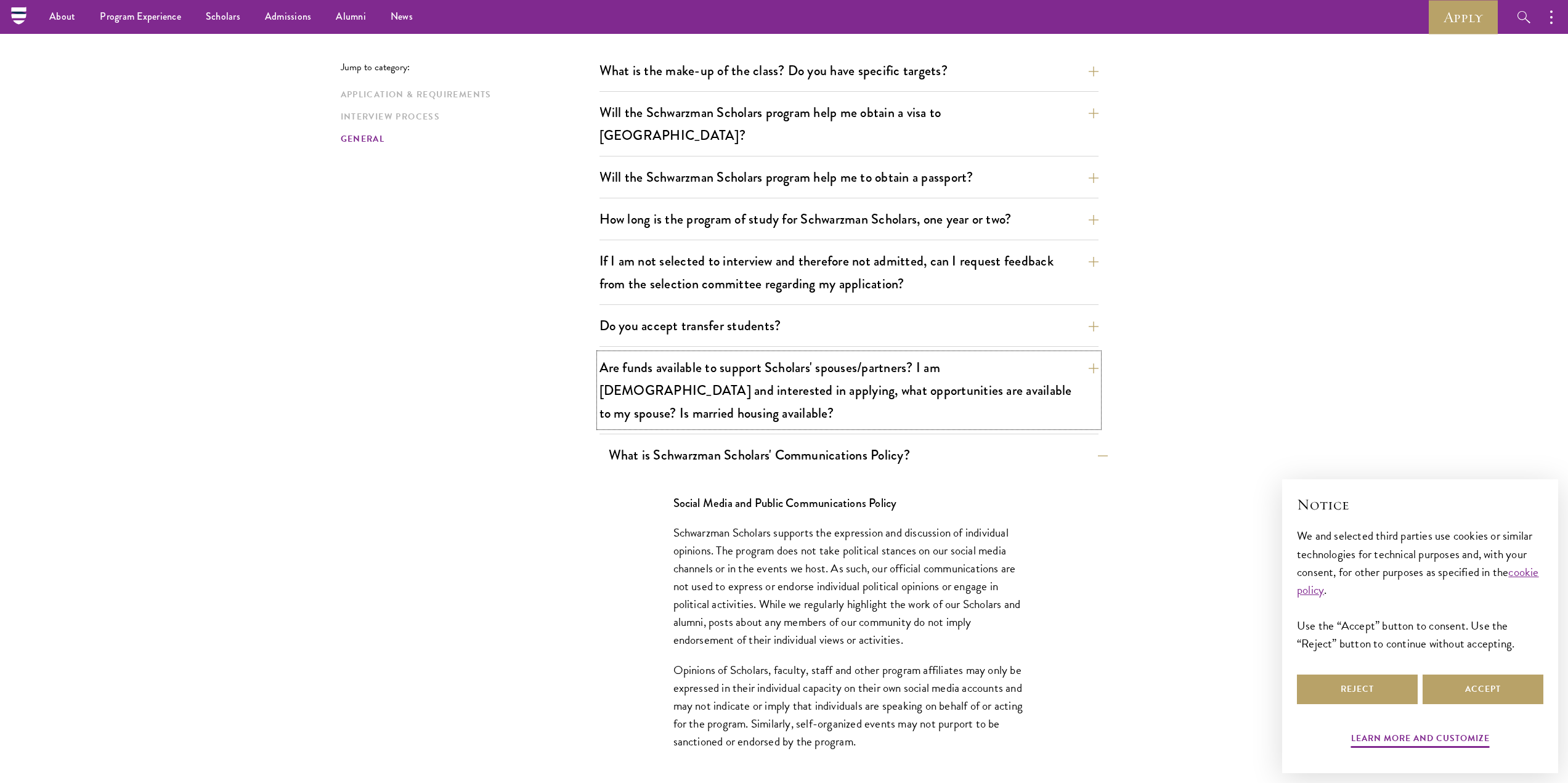
click at [1004, 357] on button "Are funds available to support Scholars' spouses/partners? I am [DEMOGRAPHIC_DA…" at bounding box center [849, 391] width 499 height 73
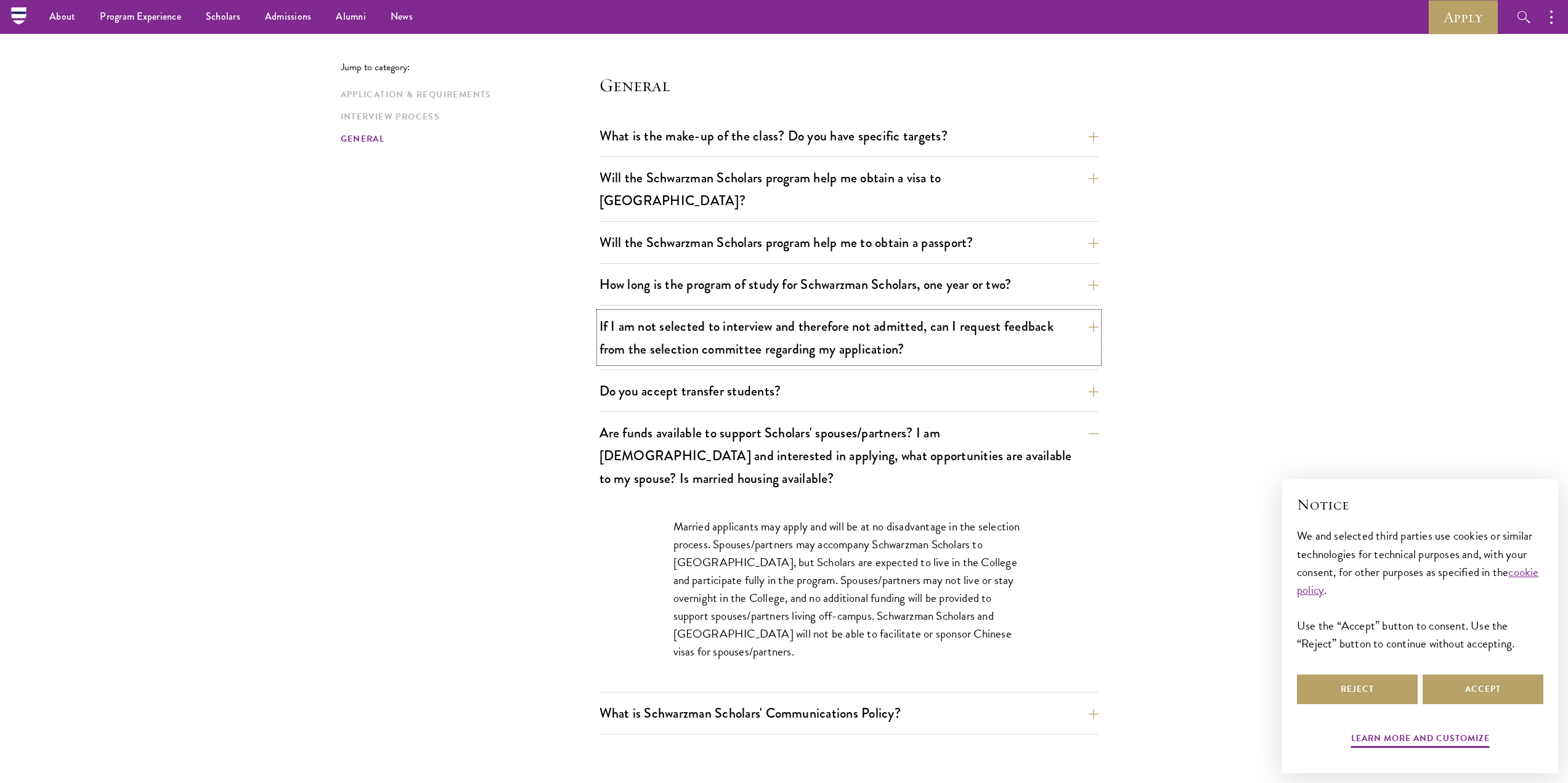
click at [867, 328] on button "If I am not selected to interview and therefore not admitted, can I request fee…" at bounding box center [849, 337] width 499 height 51
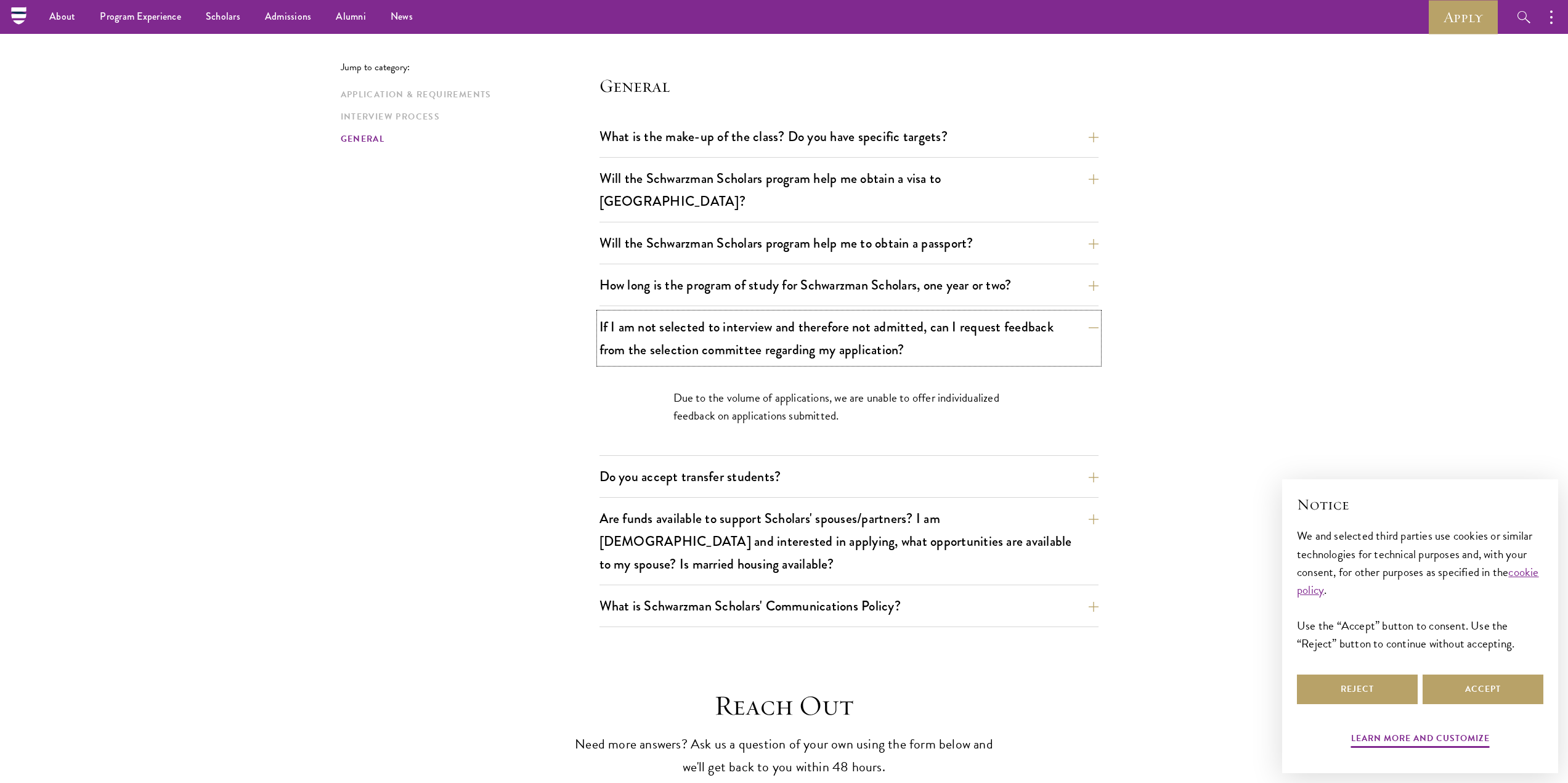
scroll to position [1750, 0]
click at [846, 463] on button "Do you accept transfer students?" at bounding box center [858, 476] width 499 height 27
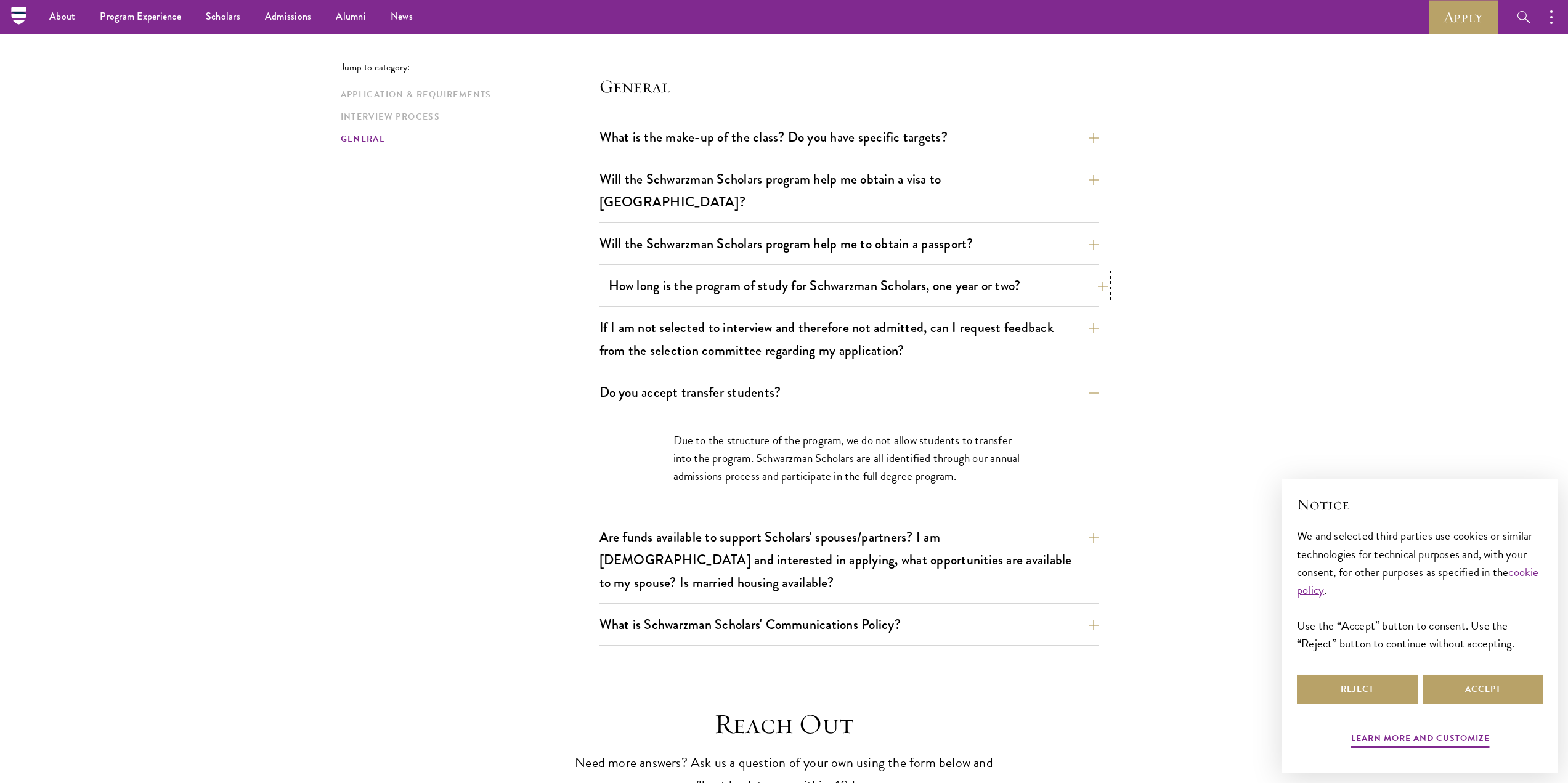
click at [879, 272] on button "How long is the program of study for Schwarzman Scholars, one year or two?" at bounding box center [858, 285] width 499 height 27
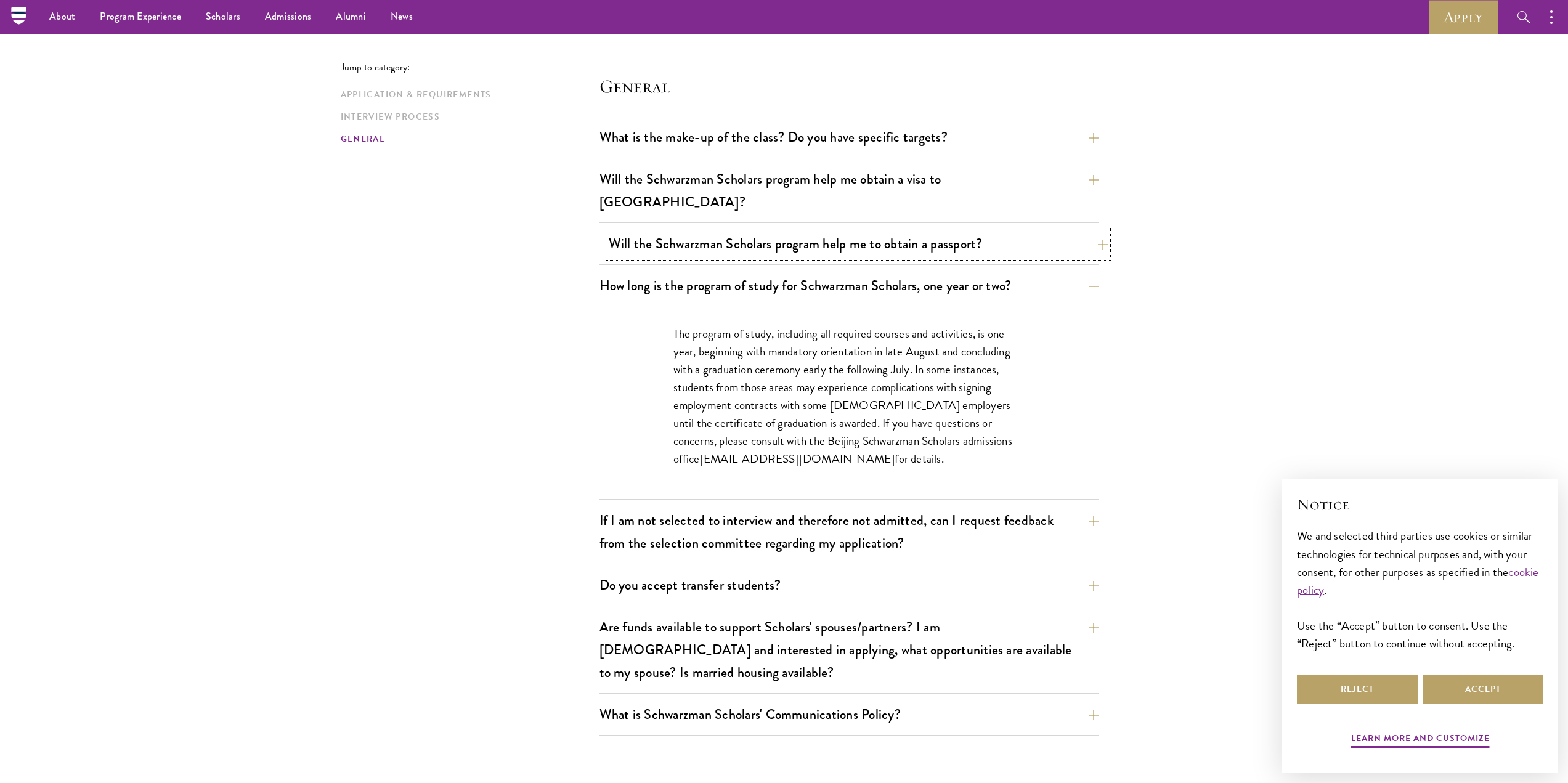
click at [879, 230] on button "Will the Schwarzman Scholars program help me to obtain a passport?" at bounding box center [858, 243] width 499 height 27
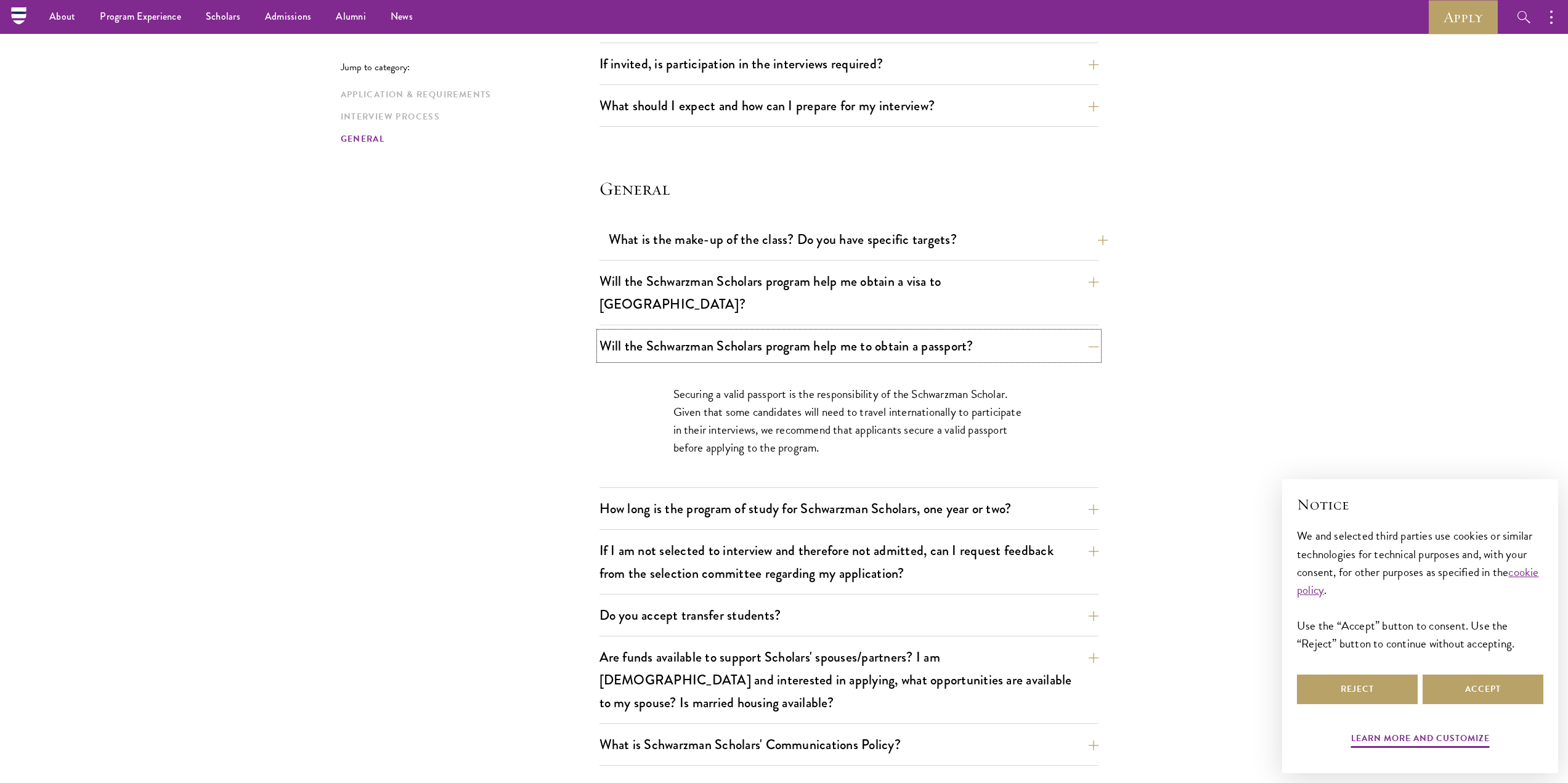
scroll to position [1647, 0]
click at [849, 281] on button "Will the Schwarzman Scholars program help me obtain a visa to [GEOGRAPHIC_DATA]?" at bounding box center [858, 293] width 499 height 51
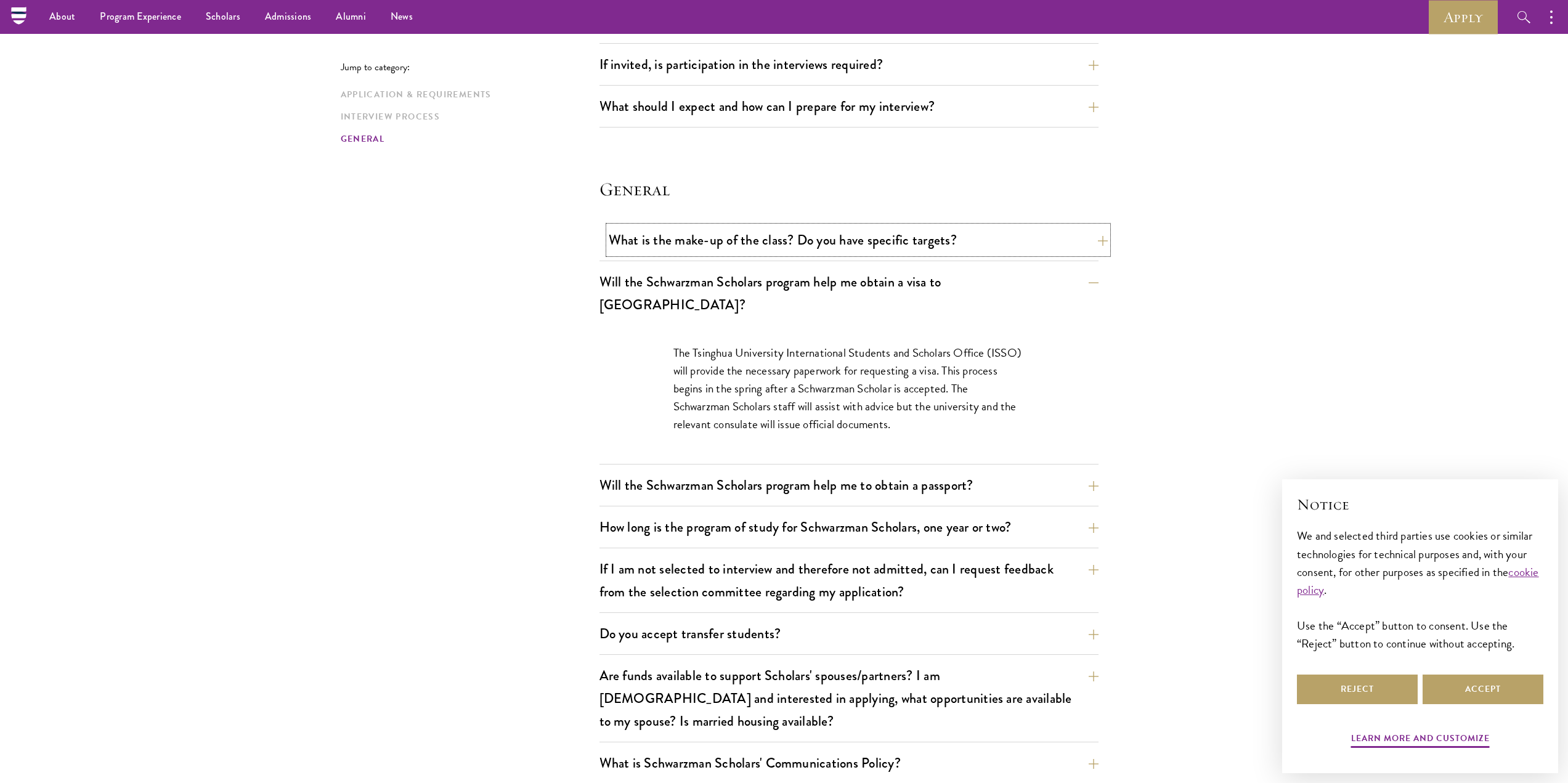
click at [855, 245] on button "What is the make-up of the class? Do you have specific targets?" at bounding box center [858, 239] width 499 height 27
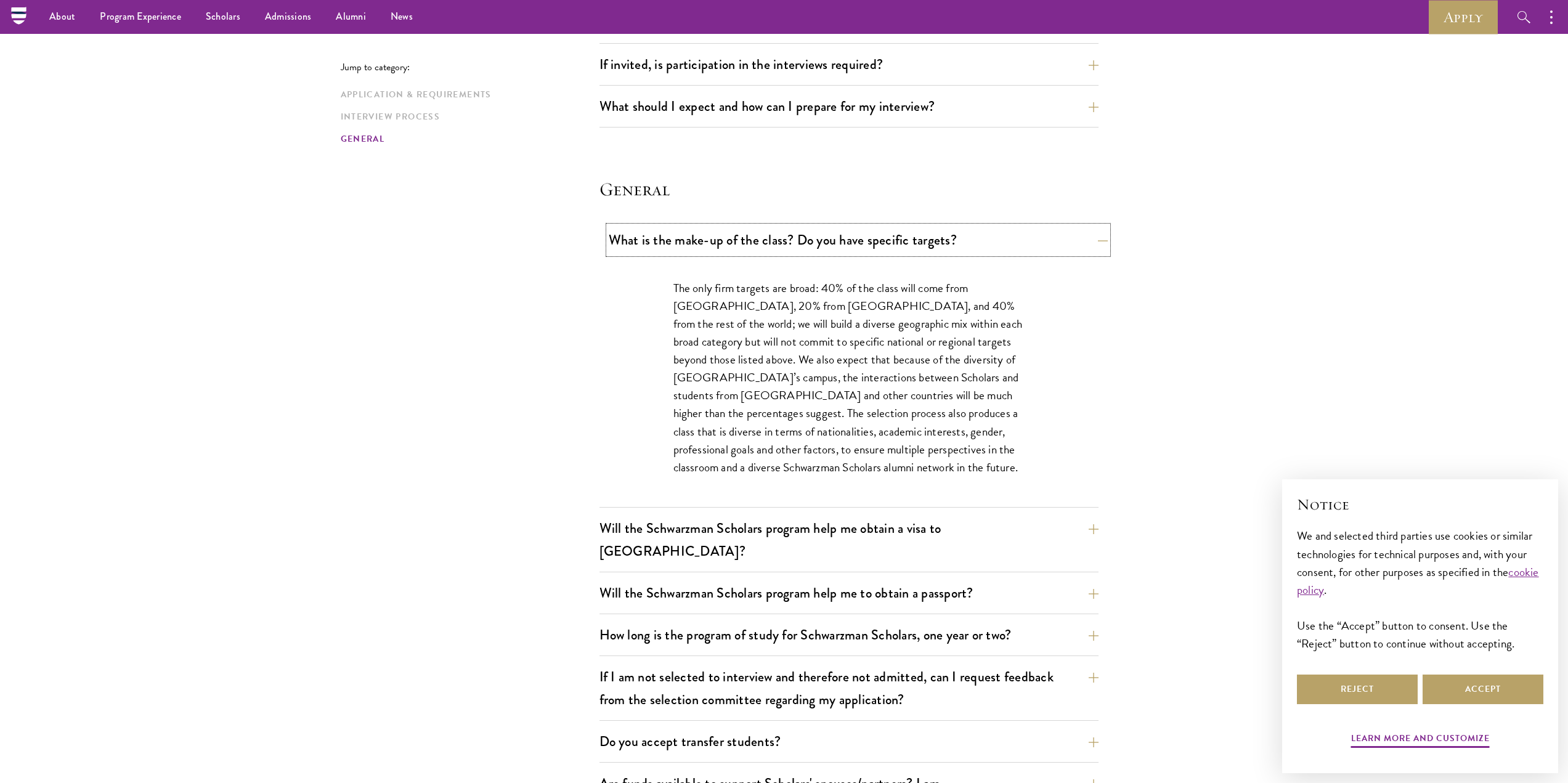
click at [855, 245] on button "What is the make-up of the class? Do you have specific targets?" at bounding box center [858, 239] width 499 height 27
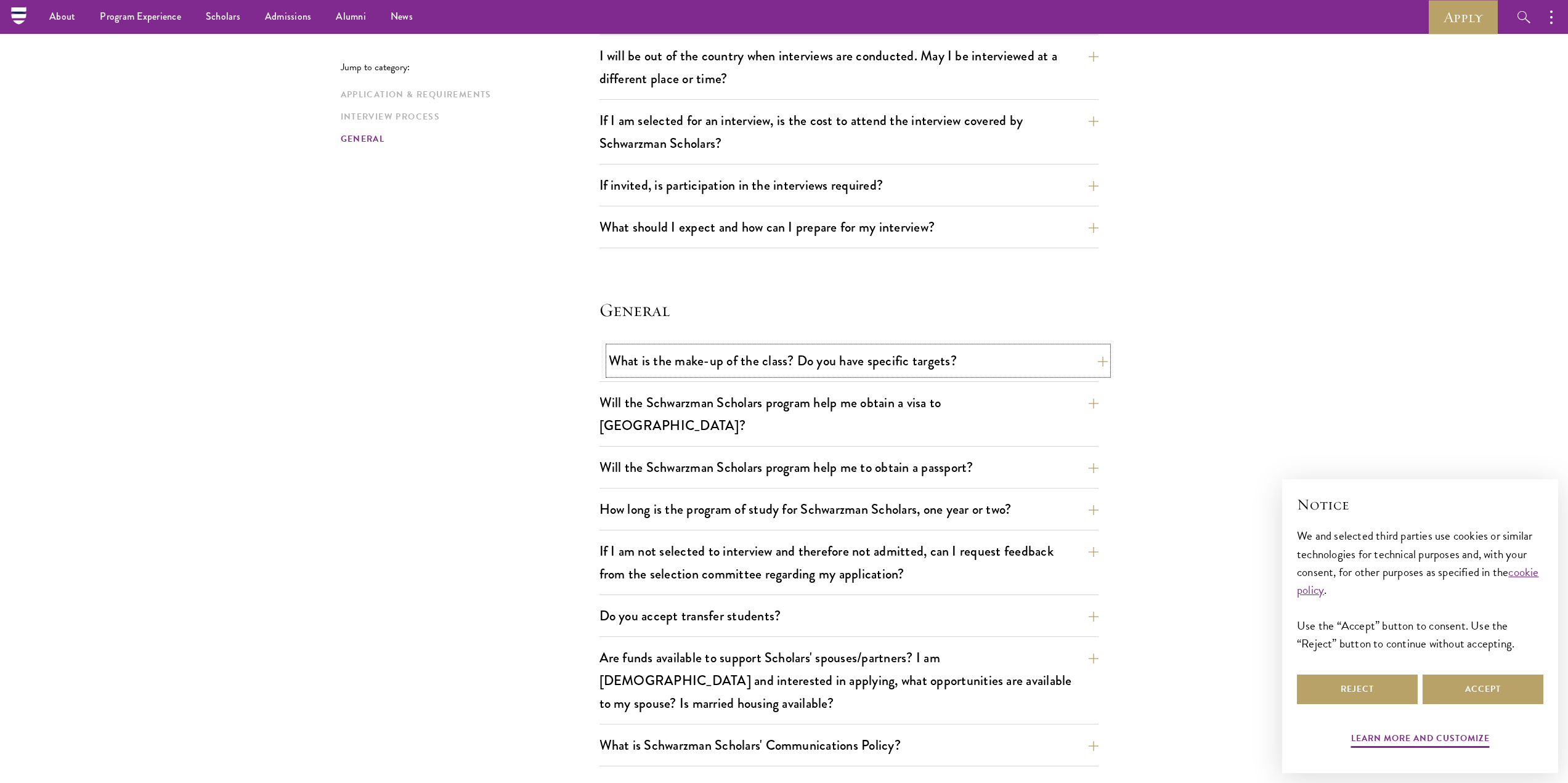
scroll to position [1493, 0]
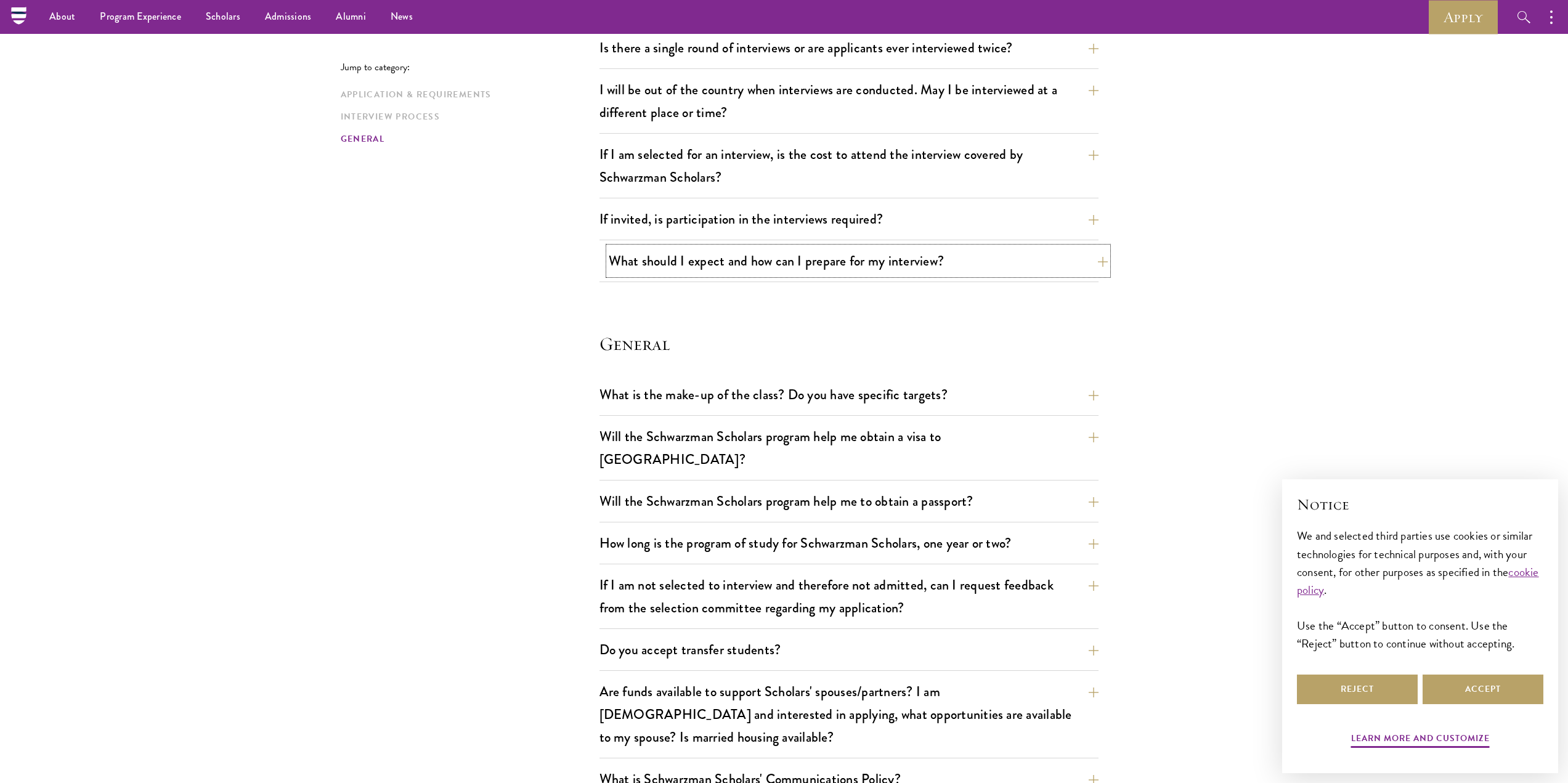
click at [804, 268] on button "What should I expect and how can I prepare for my interview?" at bounding box center [858, 261] width 499 height 27
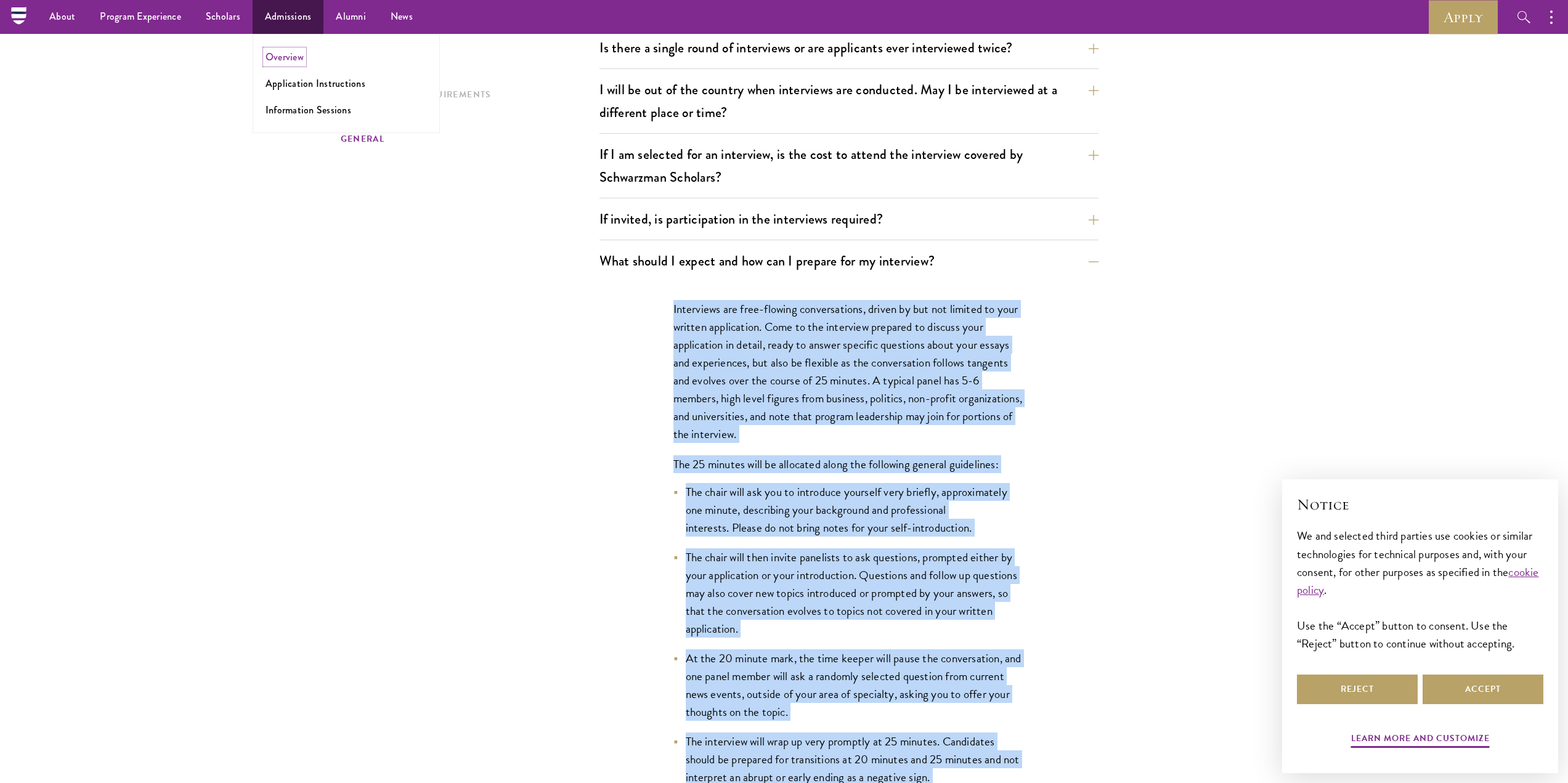
click at [281, 56] on link "Overview" at bounding box center [285, 57] width 38 height 14
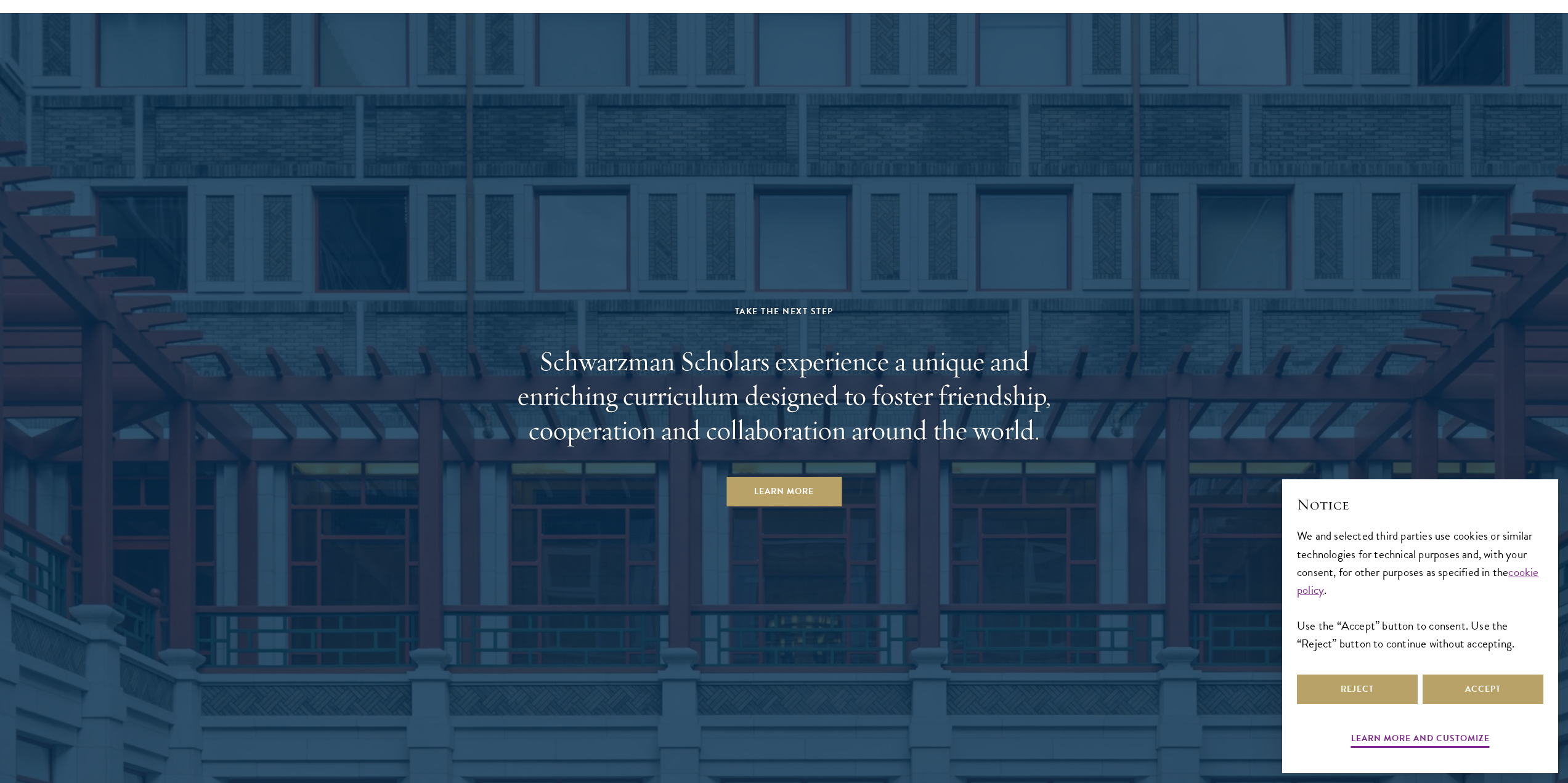
scroll to position [6303, 0]
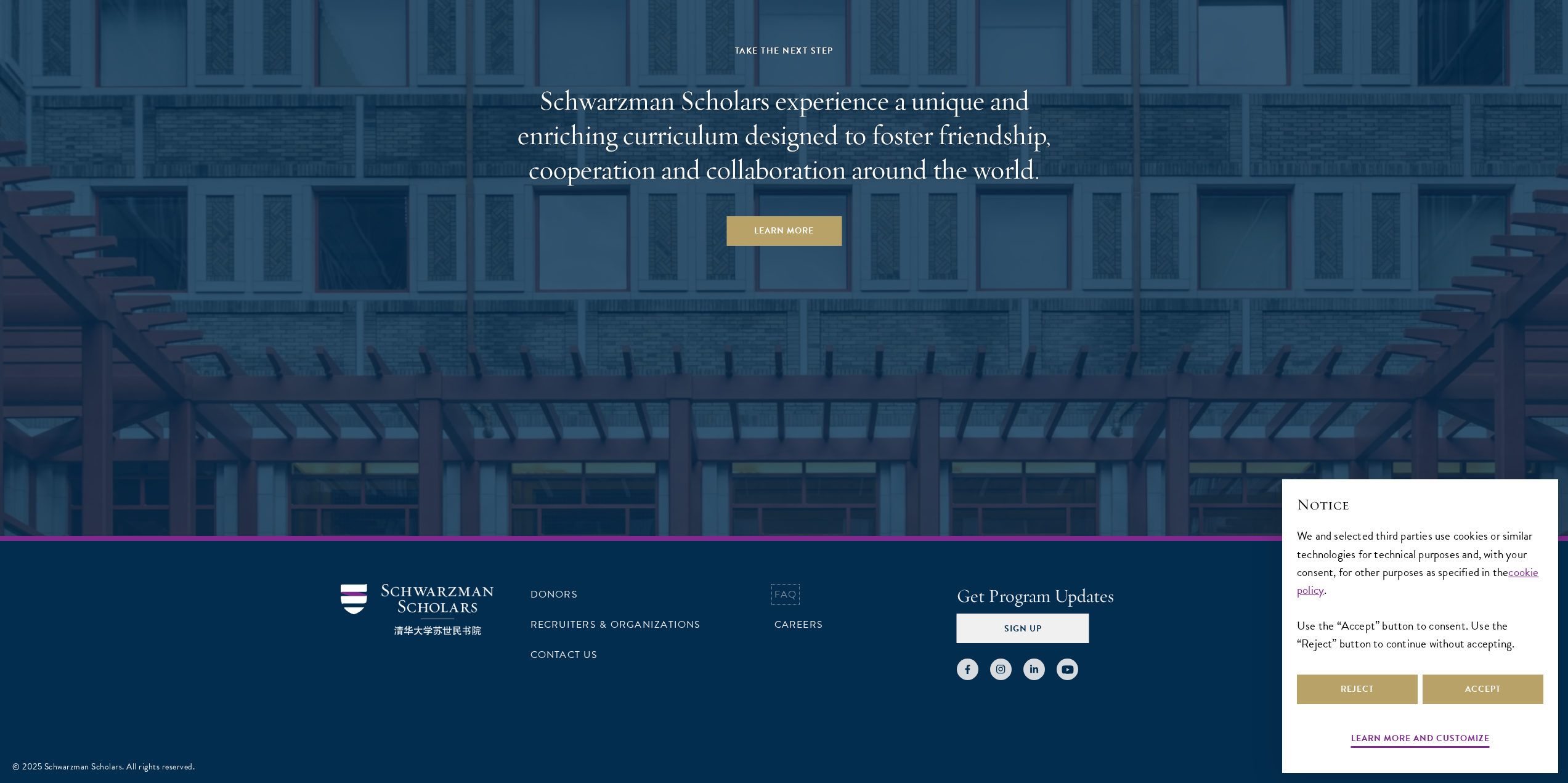
click at [790, 598] on link "FAQ" at bounding box center [785, 595] width 22 height 15
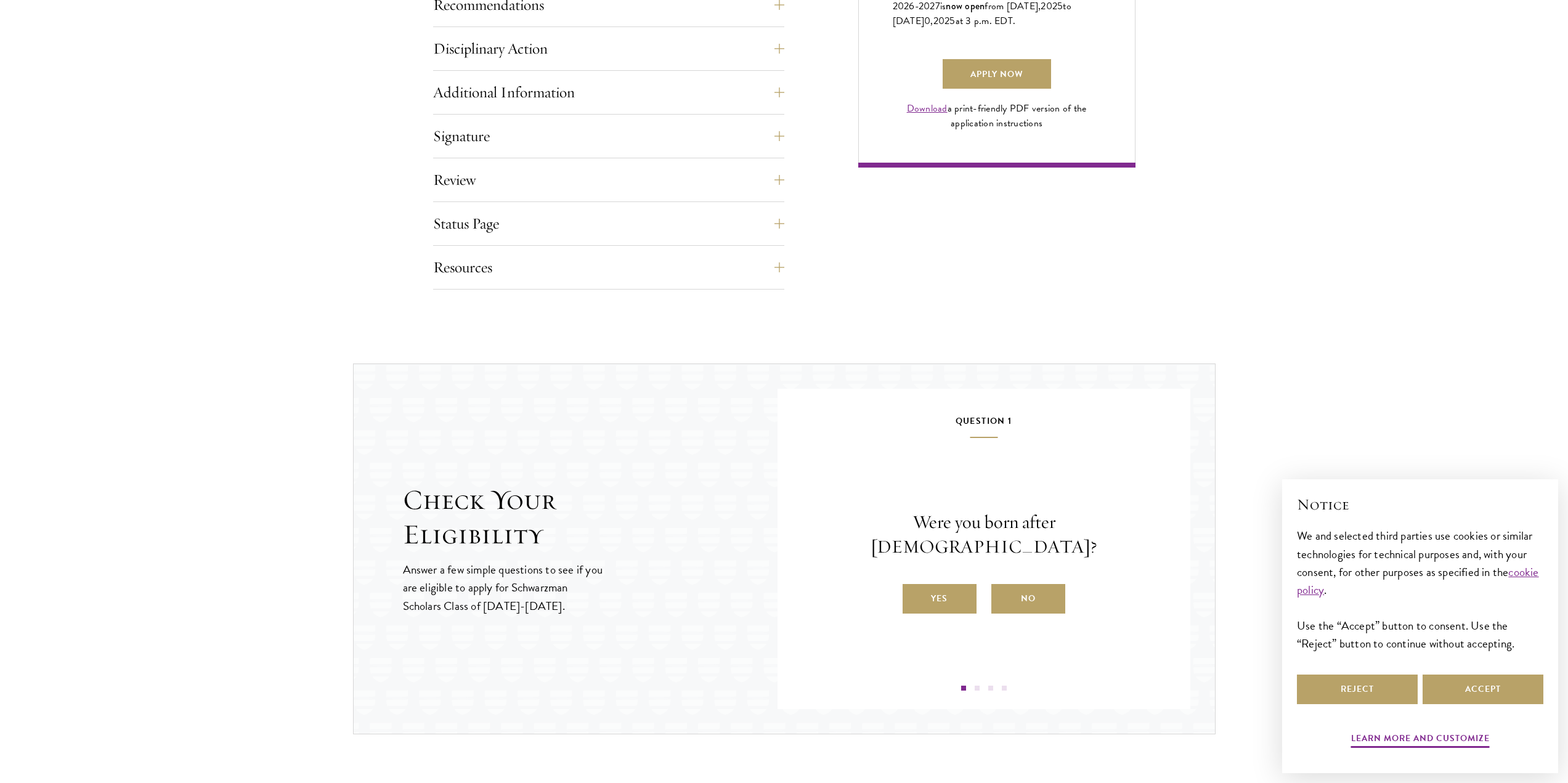
scroll to position [945, 0]
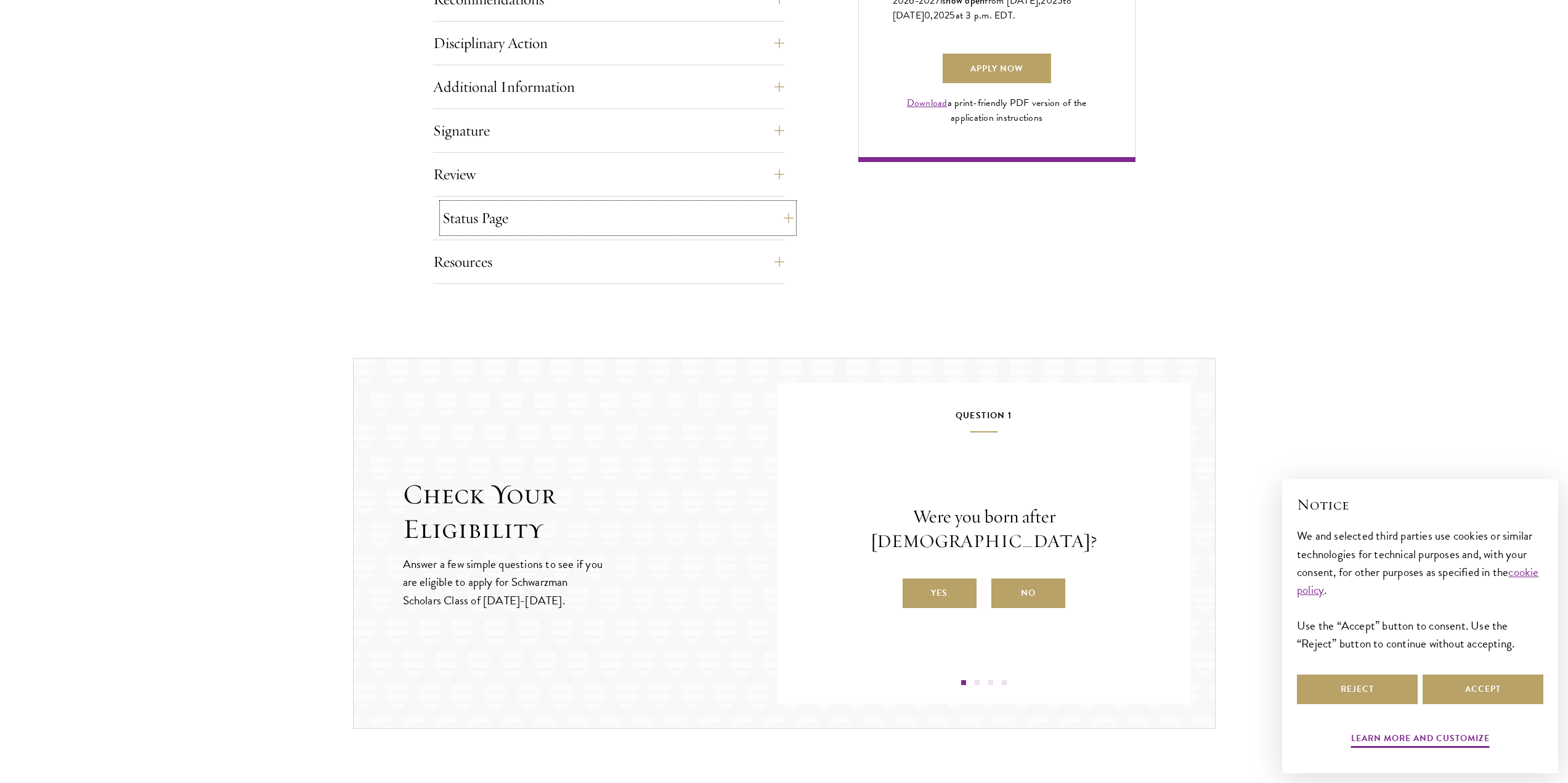
click at [784, 222] on button "Status Page" at bounding box center [618, 218] width 351 height 30
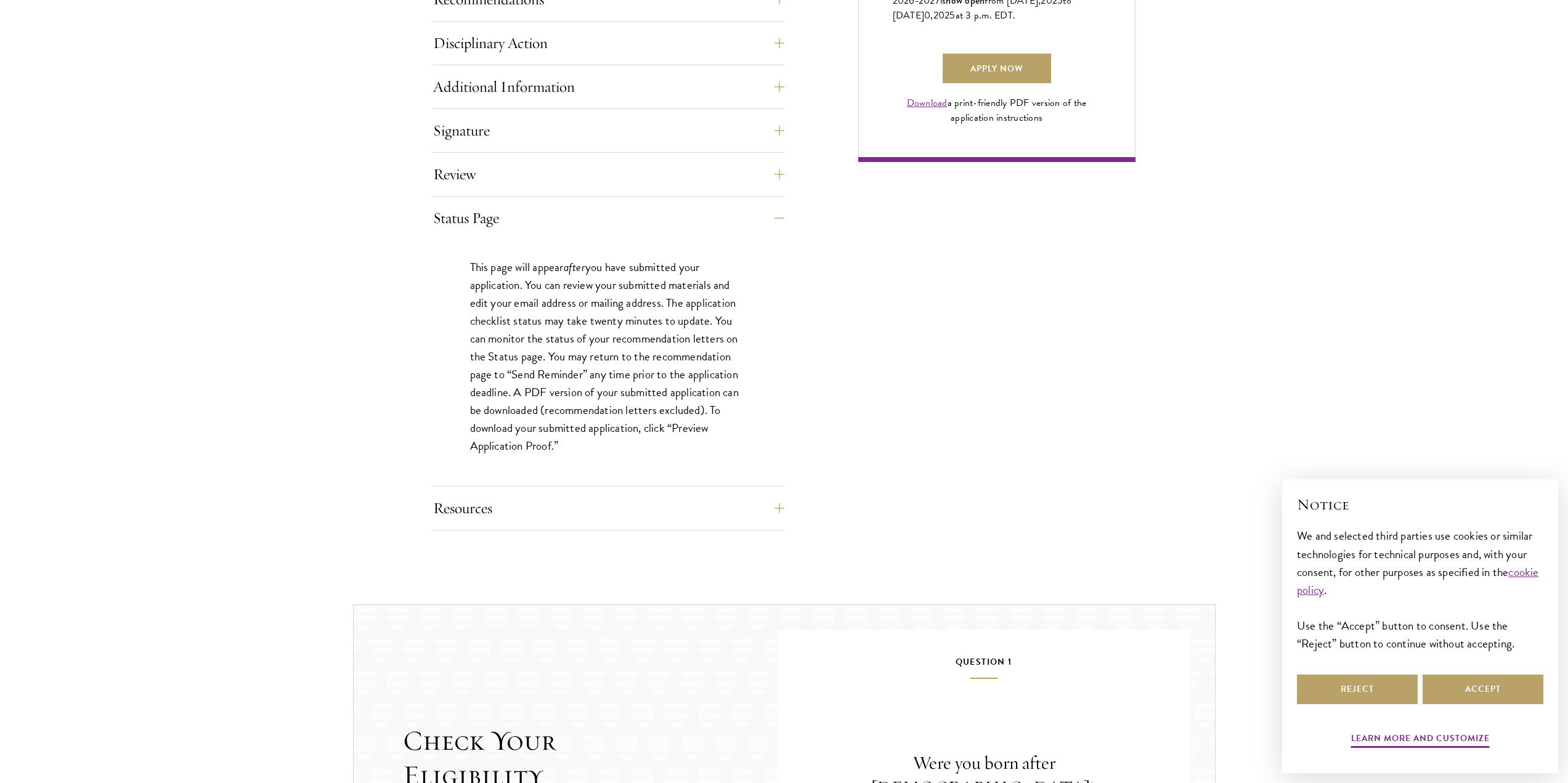
click at [892, 374] on div "Application Home Page The online application form must be completed in English.…" at bounding box center [784, 42] width 702 height 977
click at [779, 517] on button "Resources" at bounding box center [618, 509] width 351 height 30
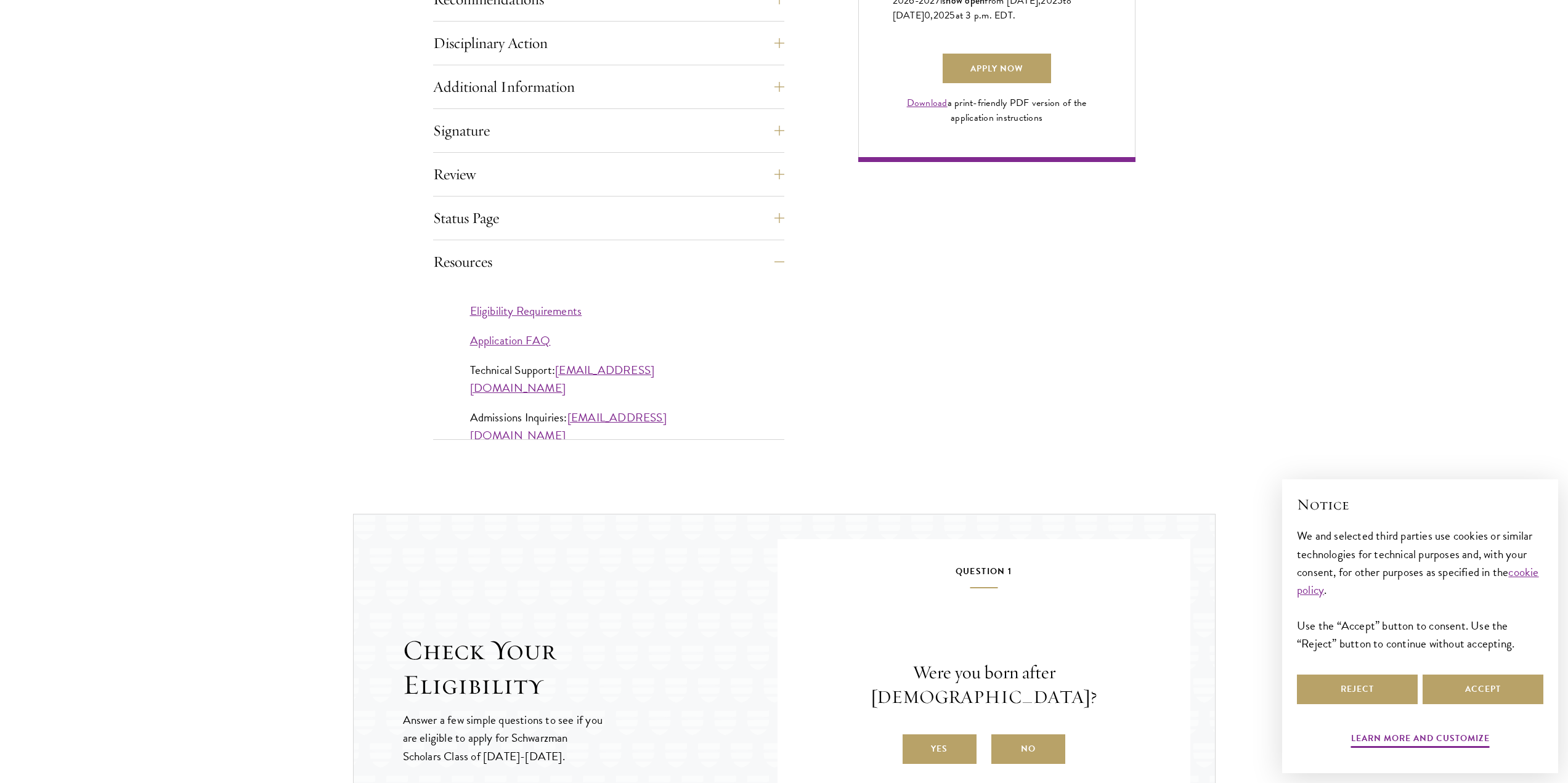
click at [935, 441] on article "Start the Process Take the first step toward joining a global community that wi…" at bounding box center [784, 396] width 1568 height 2049
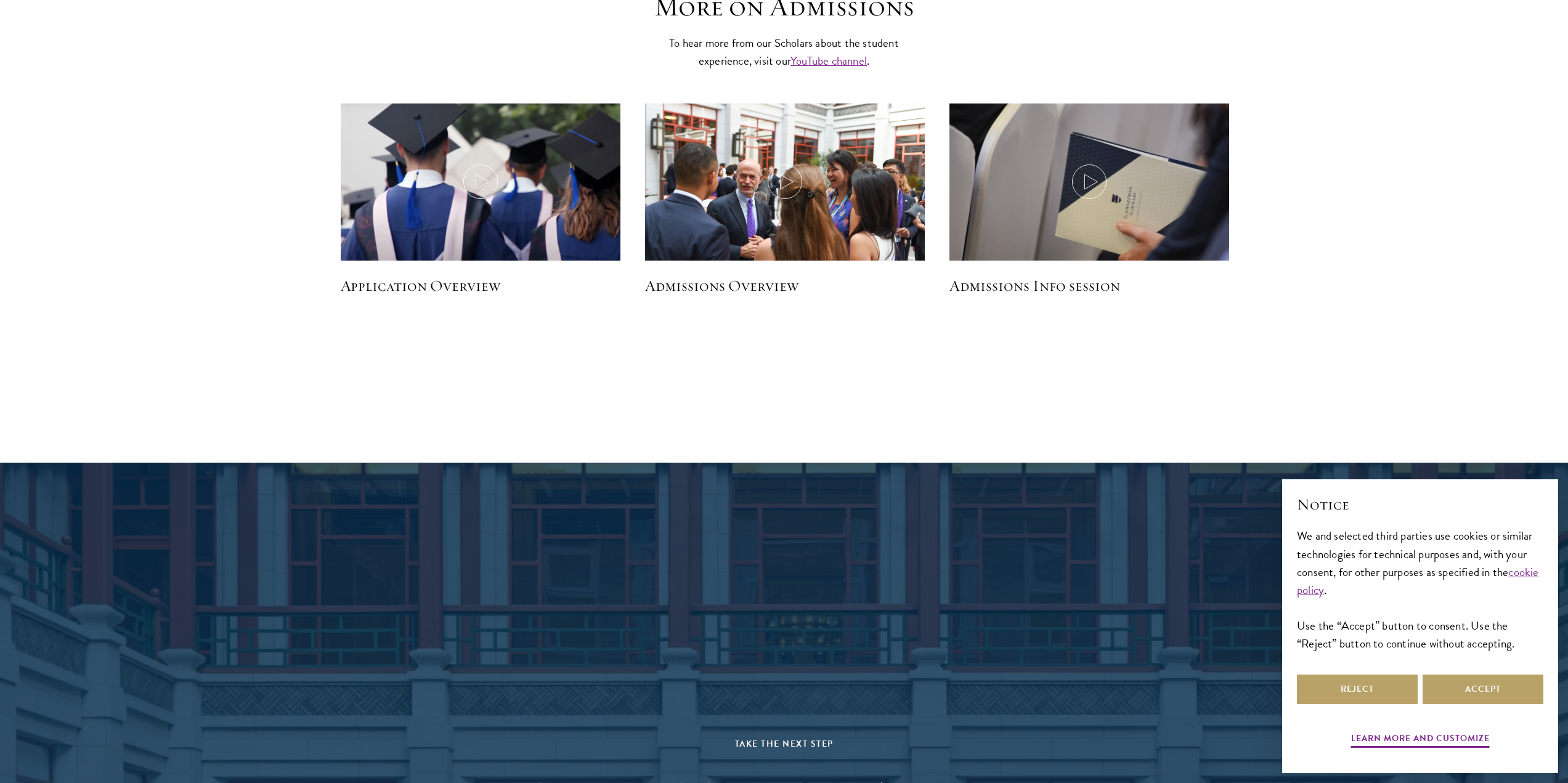
scroll to position [1903, 0]
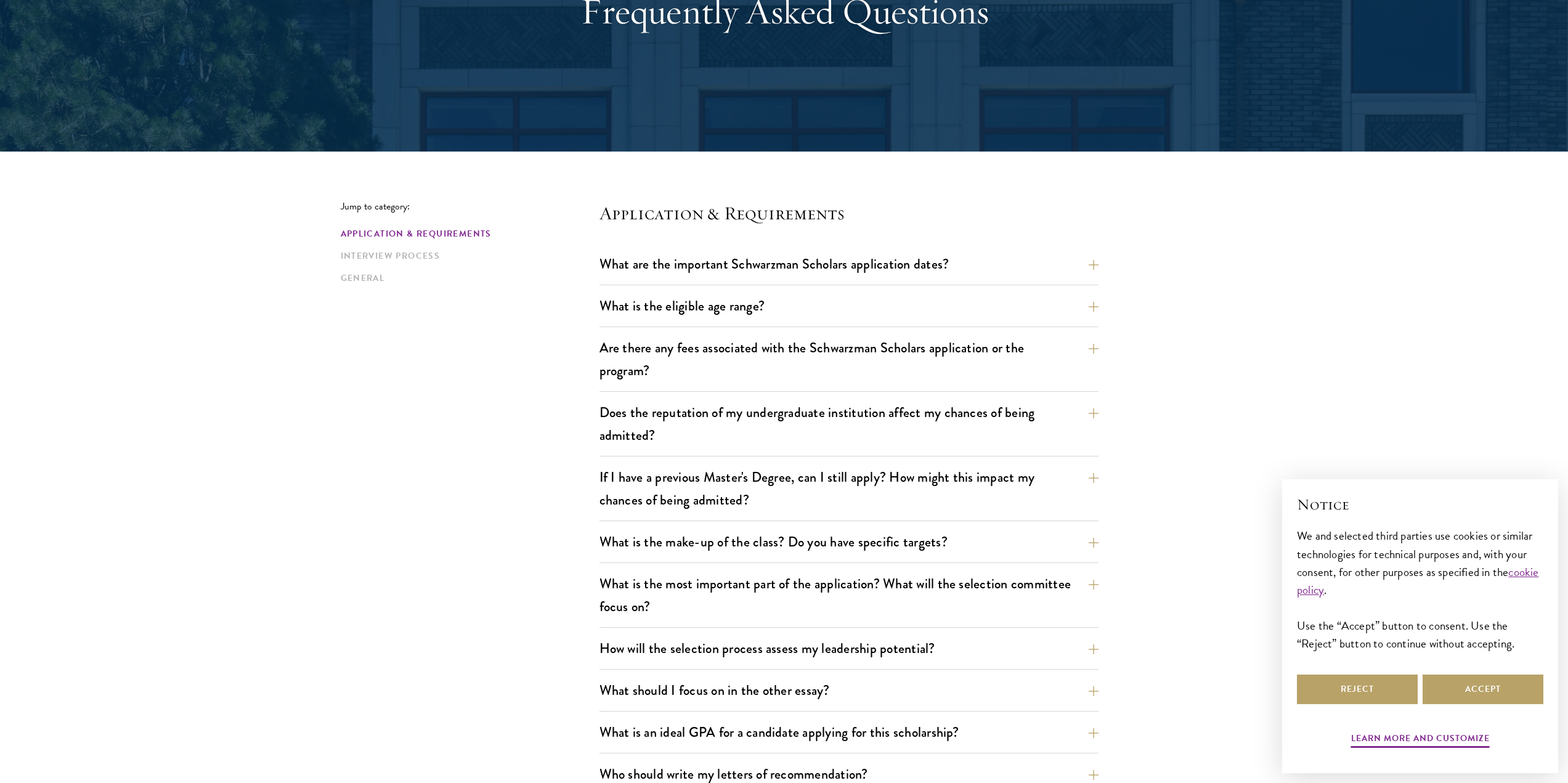
scroll to position [185, 0]
